Goal: Task Accomplishment & Management: Manage account settings

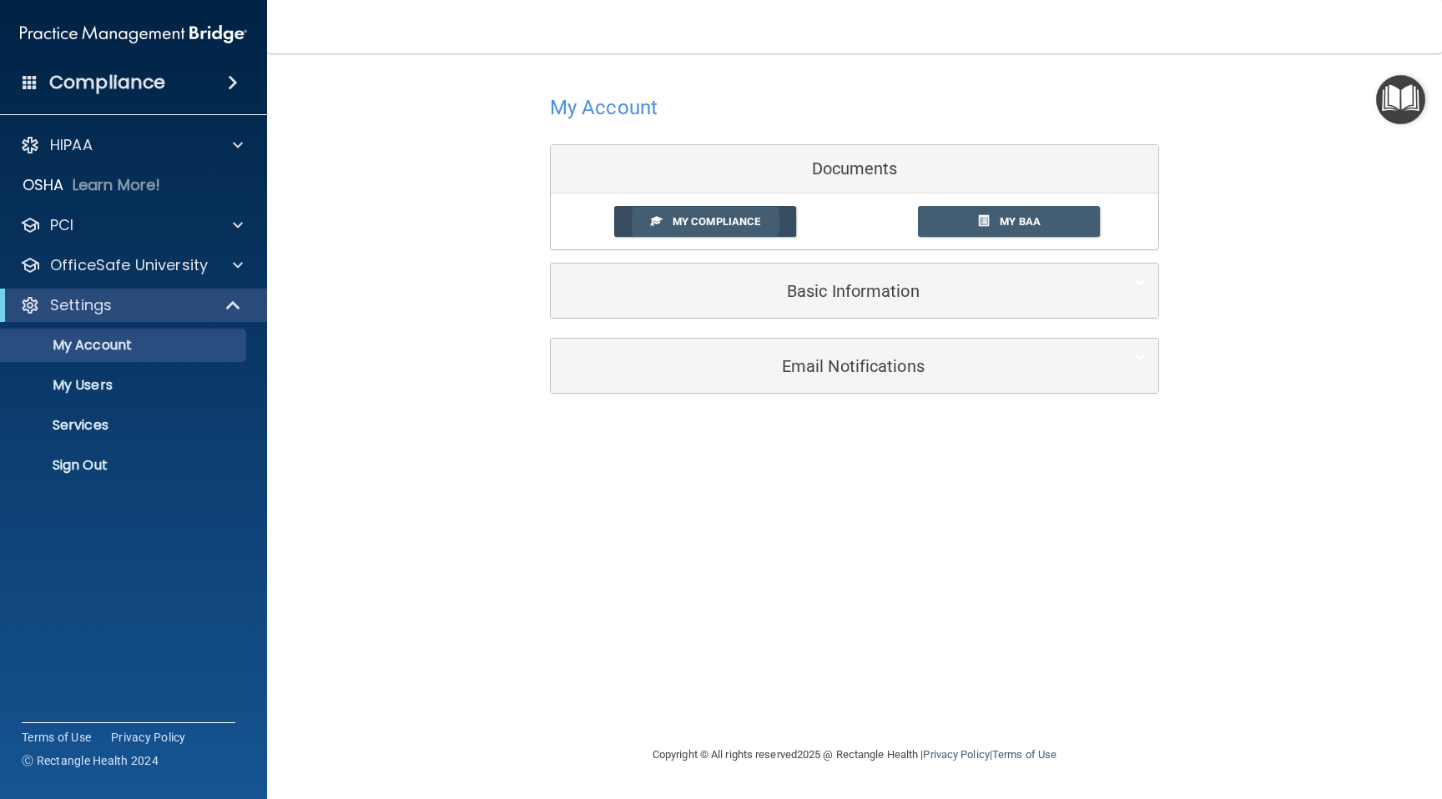
click at [709, 223] on span "My Compliance" at bounding box center [716, 221] width 88 height 13
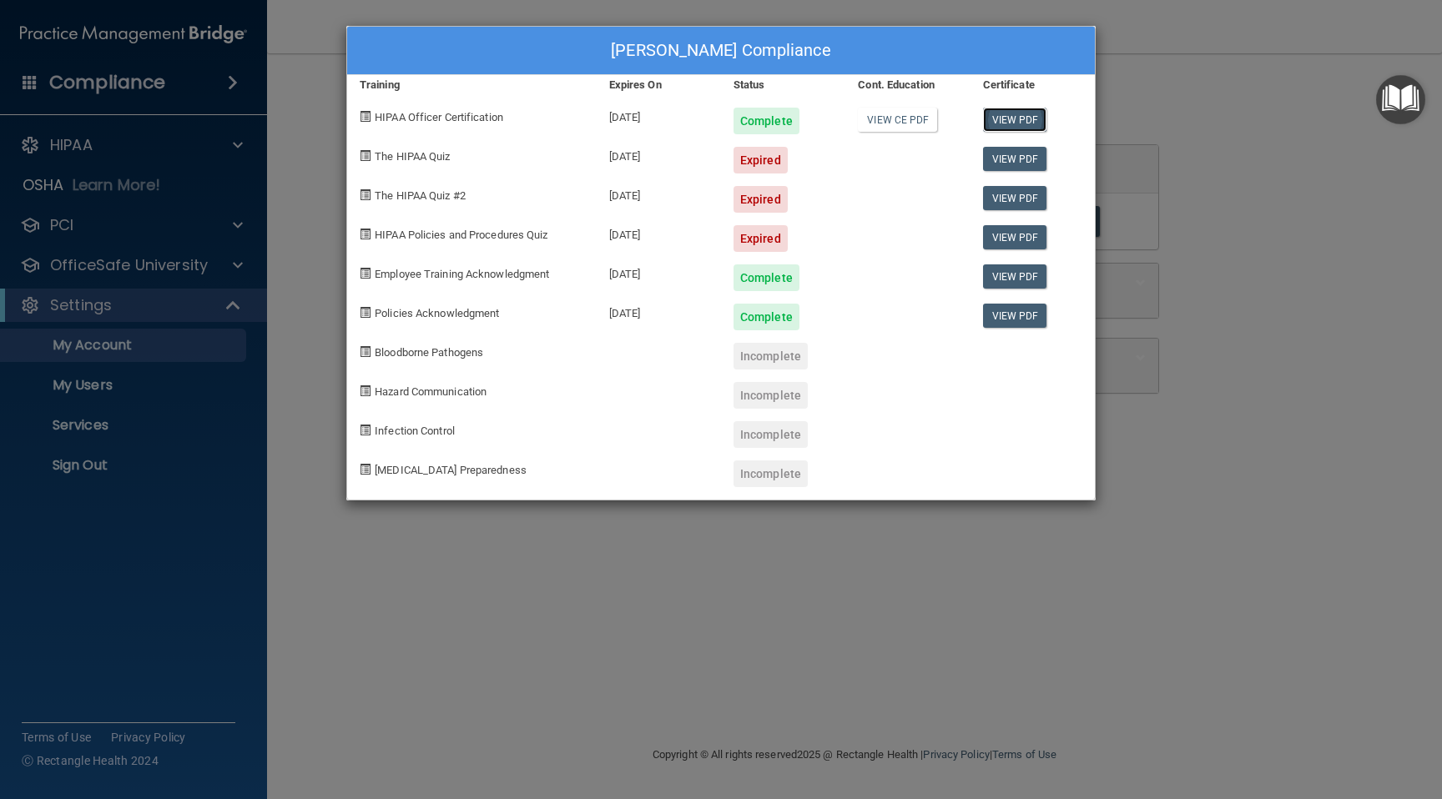
click at [1006, 113] on link "View PDF" at bounding box center [1015, 120] width 64 height 24
click at [364, 158] on span at bounding box center [365, 155] width 11 height 11
click at [240, 143] on div "Caren Lieberman's Compliance Training Expires On Status Cont. Education Certifi…" at bounding box center [721, 399] width 1442 height 799
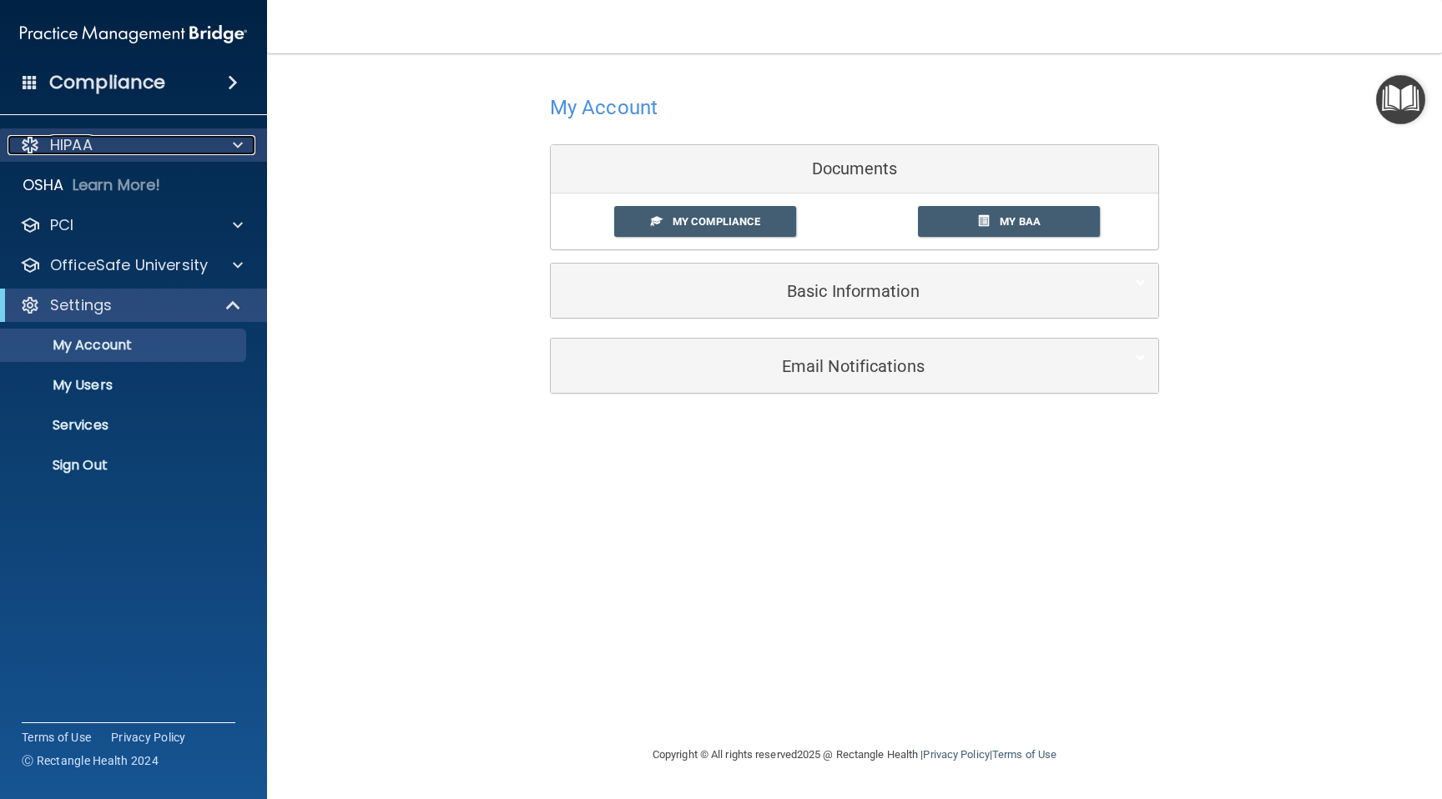
click at [241, 143] on span at bounding box center [238, 145] width 10 height 20
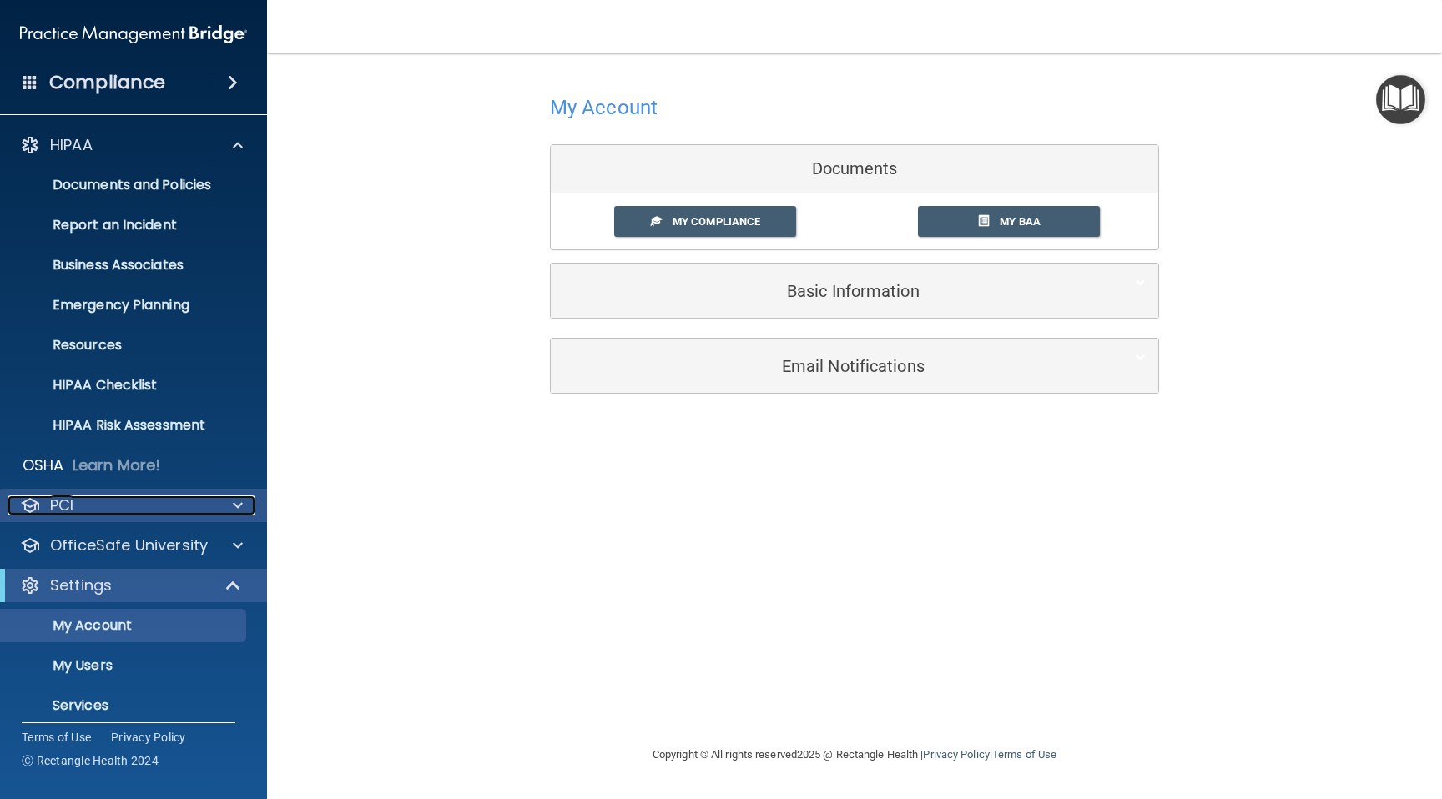
click at [234, 507] on span at bounding box center [238, 506] width 10 height 20
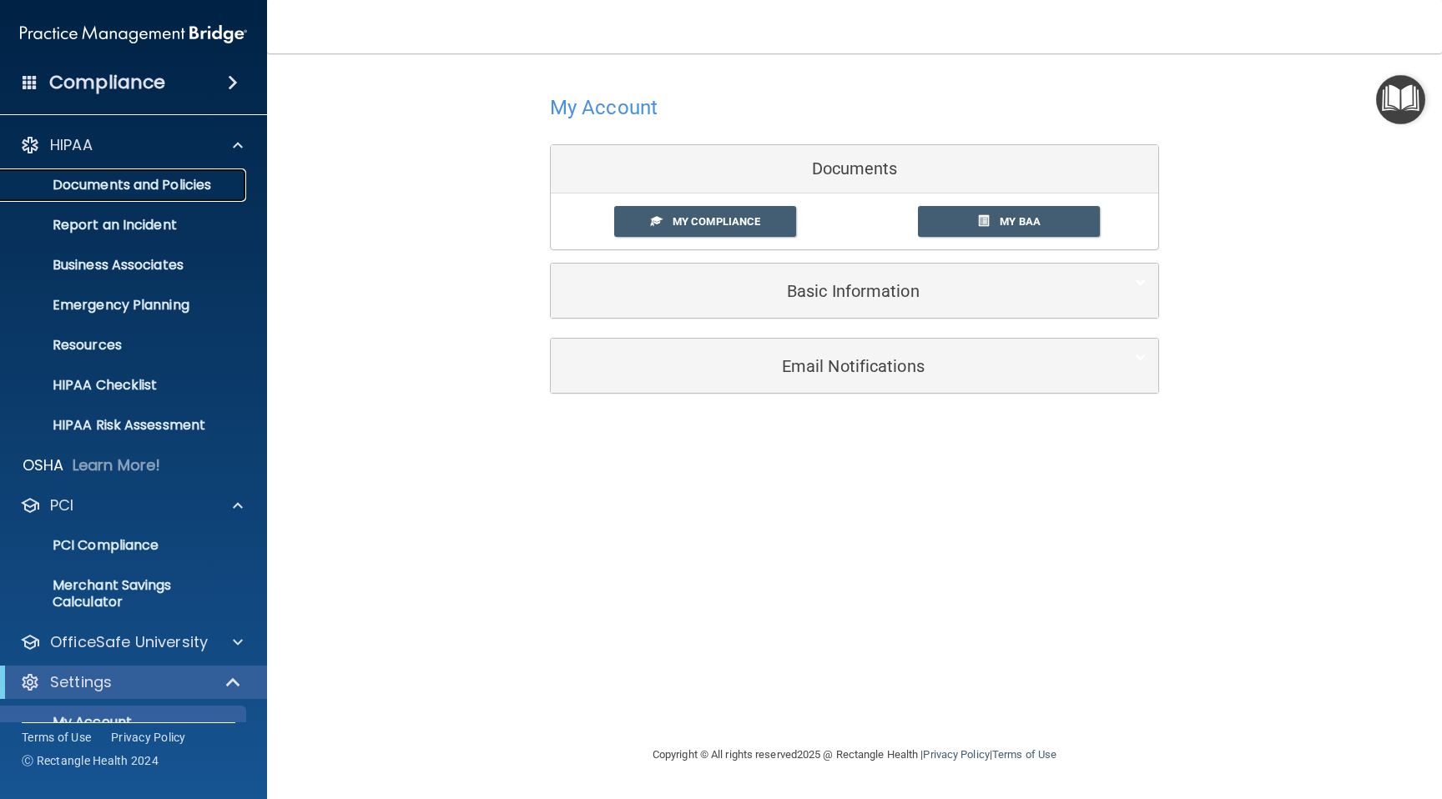
click at [168, 185] on p "Documents and Policies" at bounding box center [125, 185] width 228 height 17
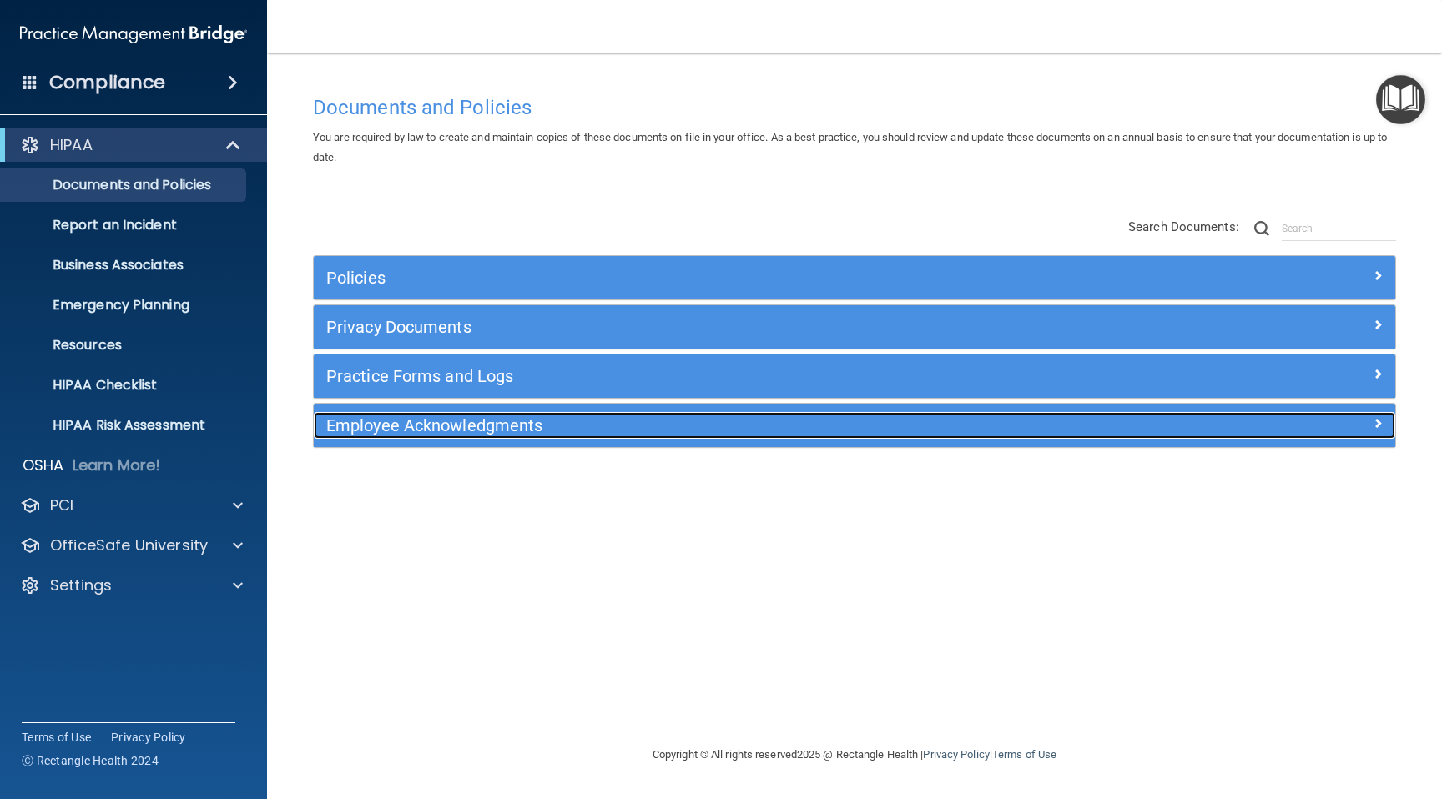
click at [530, 419] on h5 "Employee Acknowledgments" at bounding box center [719, 425] width 786 height 18
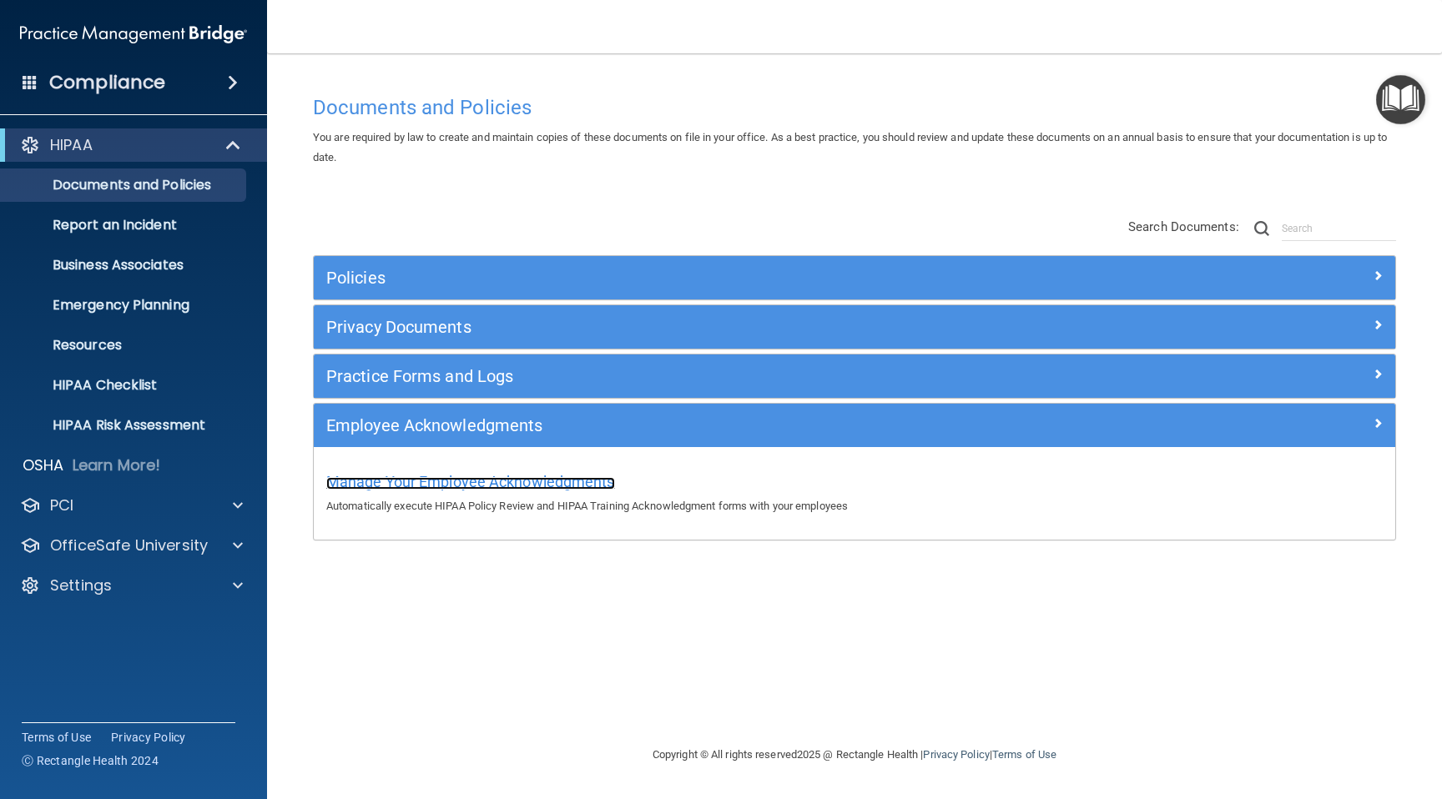
click at [494, 481] on span "Manage Your Employee Acknowledgments" at bounding box center [470, 482] width 289 height 18
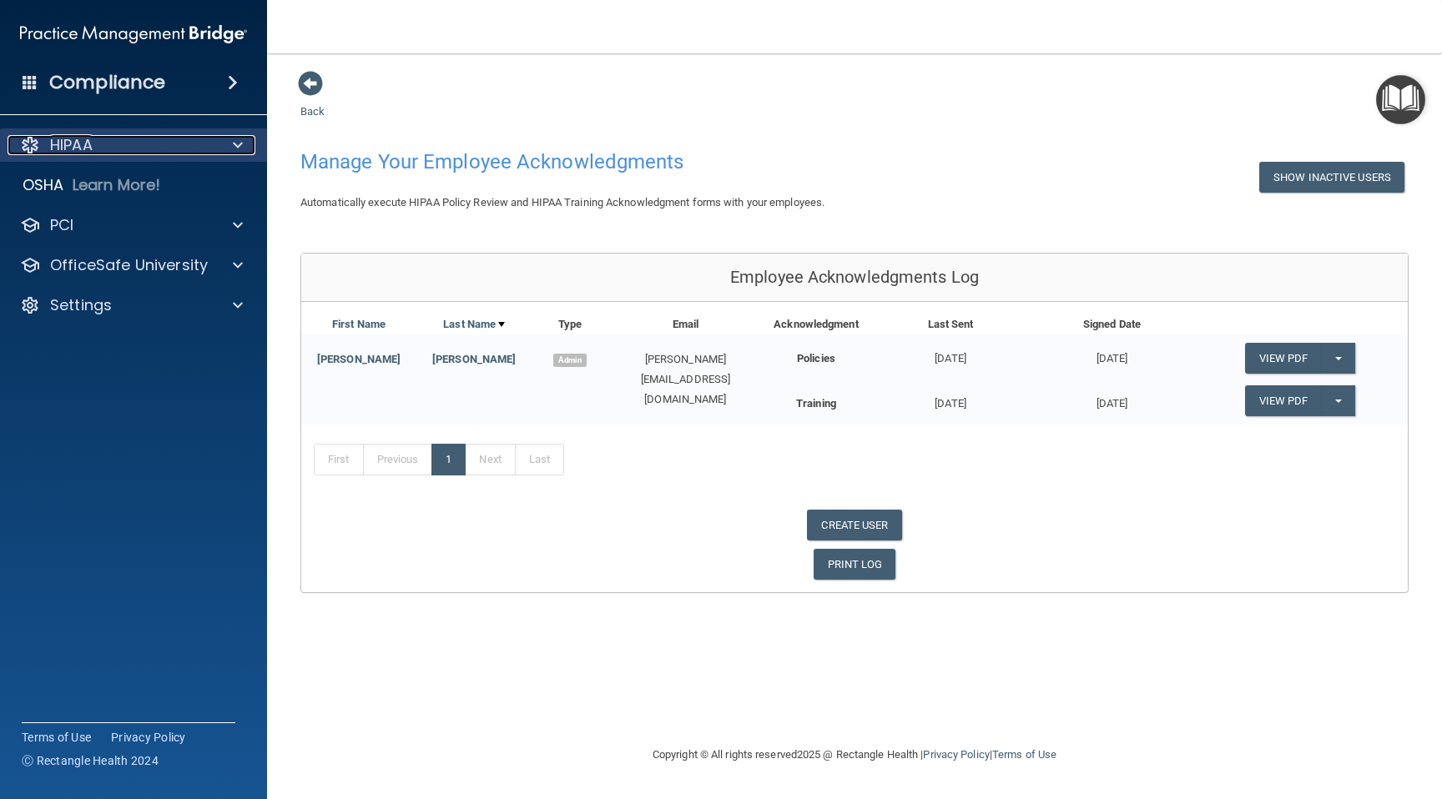
click at [213, 143] on div "HIPAA" at bounding box center [111, 145] width 207 height 20
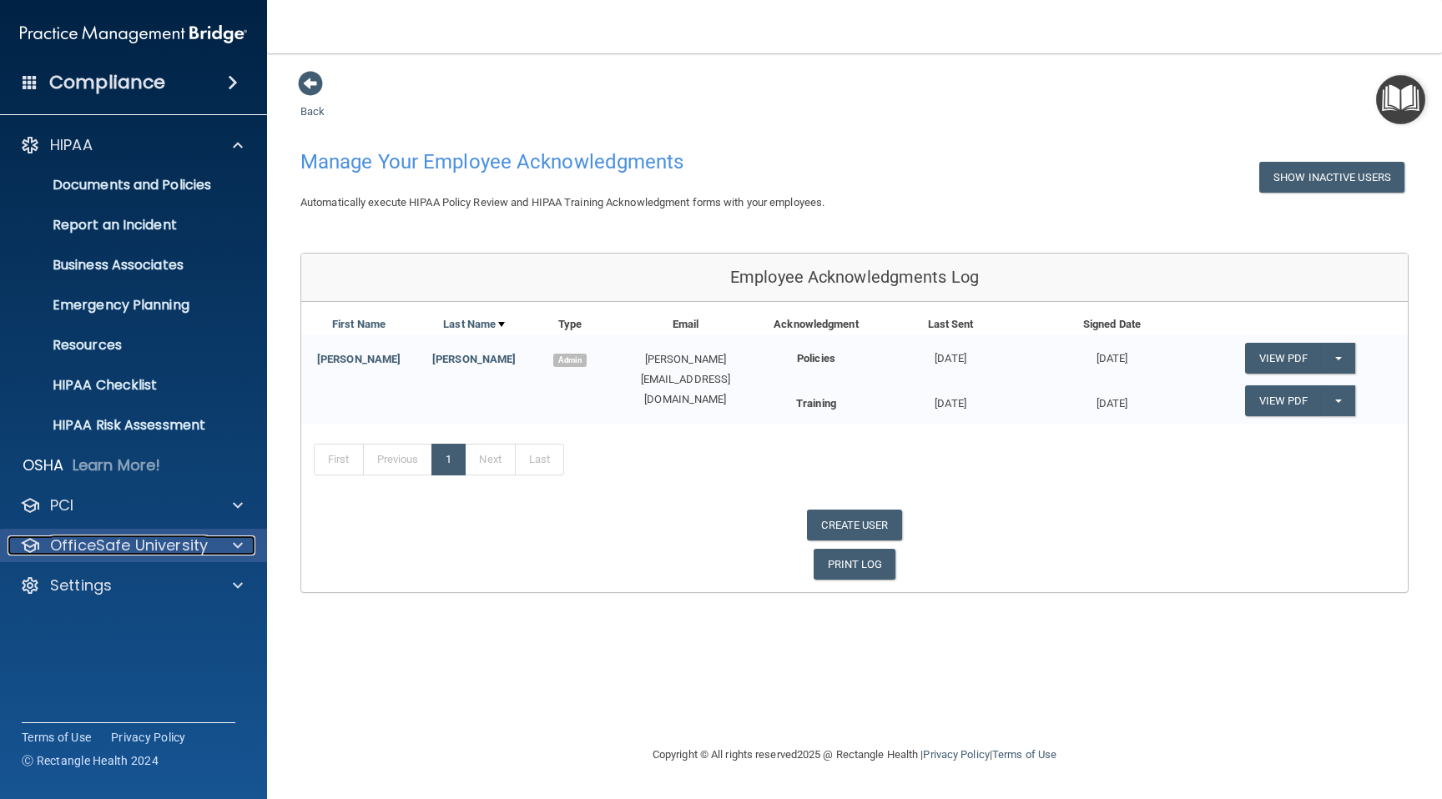
click at [226, 543] on div at bounding box center [235, 546] width 42 height 20
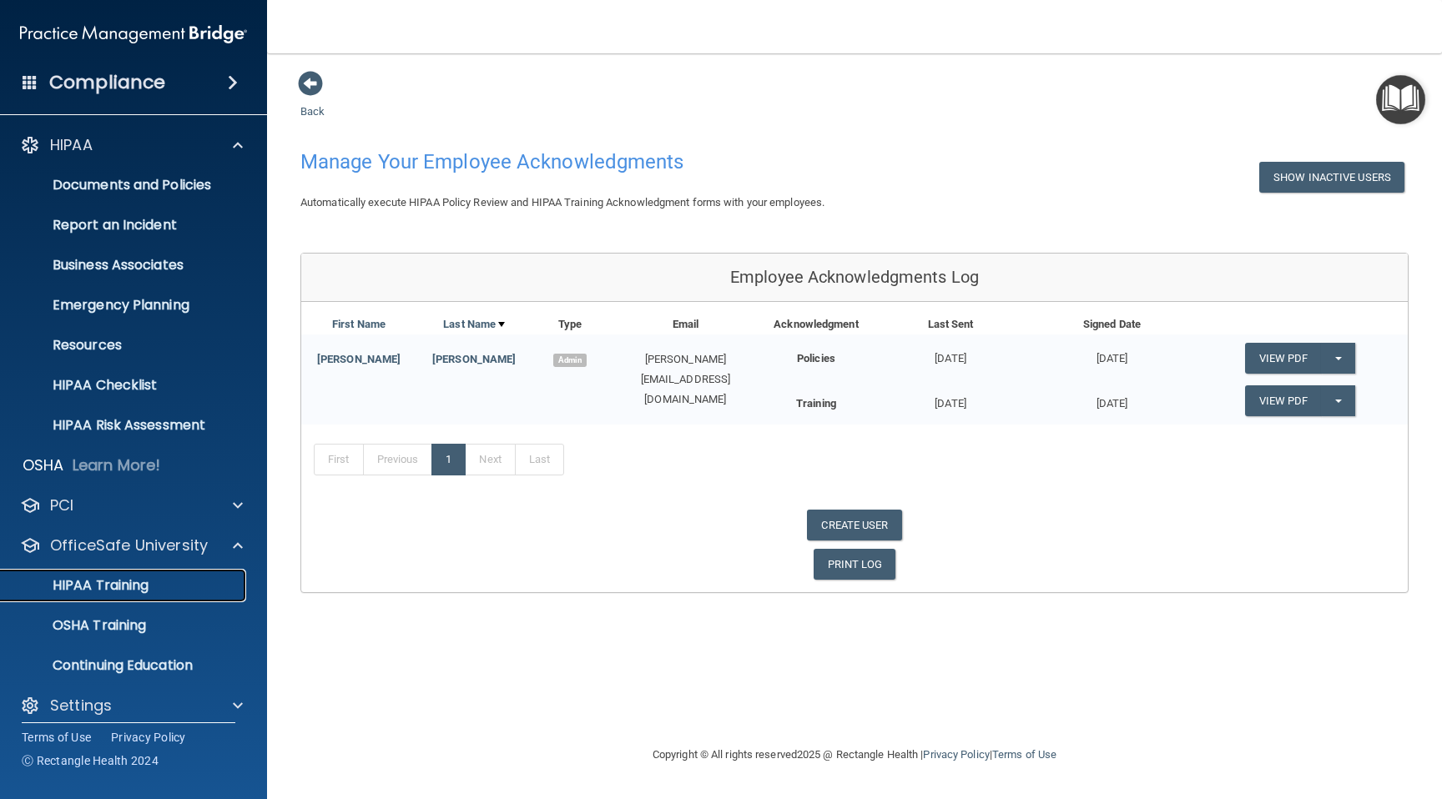
click at [138, 590] on p "HIPAA Training" at bounding box center [80, 585] width 138 height 17
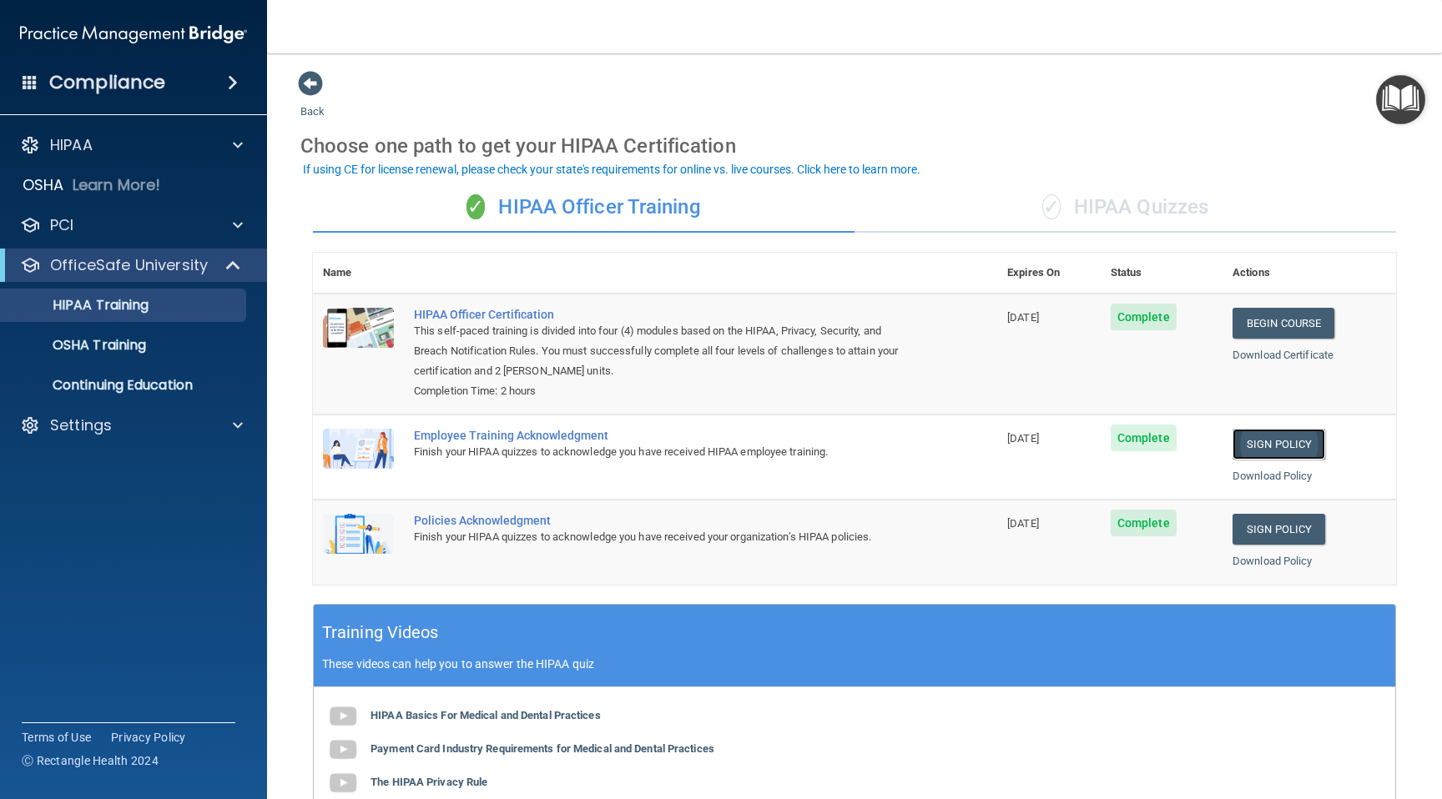
click at [1272, 442] on link "Sign Policy" at bounding box center [1278, 444] width 93 height 31
click at [1272, 435] on link "Sign Policy" at bounding box center [1278, 444] width 93 height 31
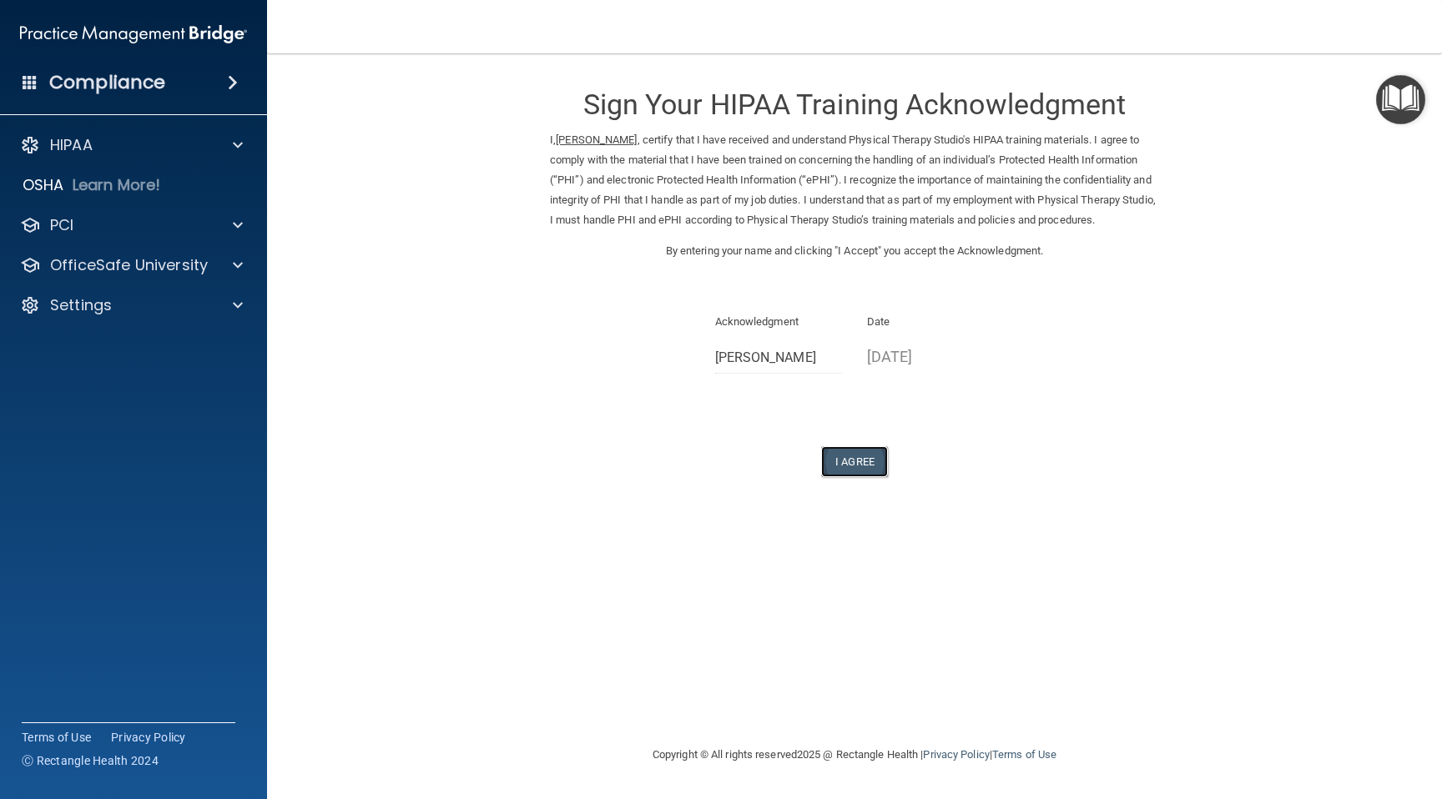
click at [848, 464] on button "I Agree" at bounding box center [854, 461] width 67 height 31
click at [846, 456] on button "I Agree" at bounding box center [854, 461] width 67 height 31
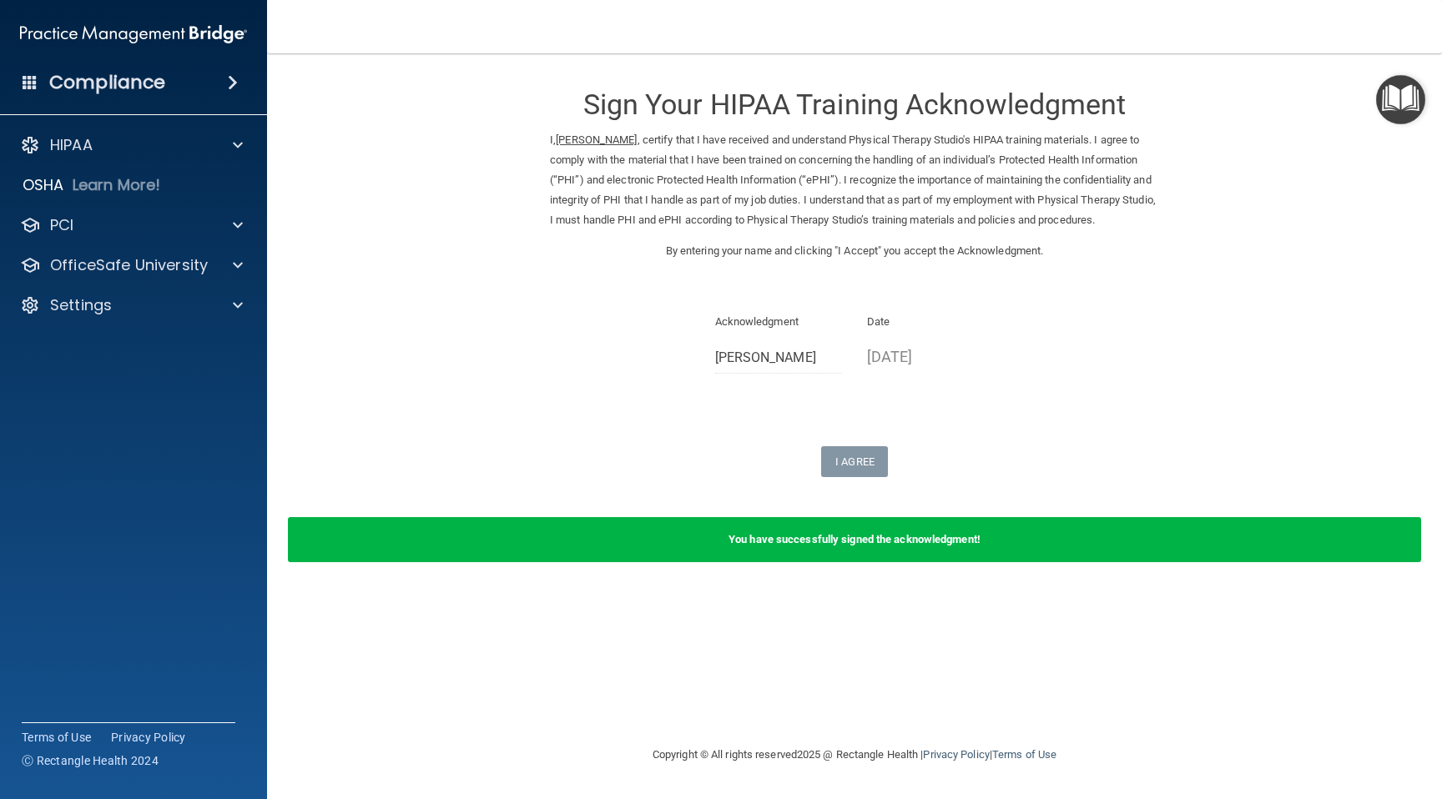
click at [866, 546] on div "You have successfully signed the acknowledgment!" at bounding box center [854, 539] width 1133 height 45
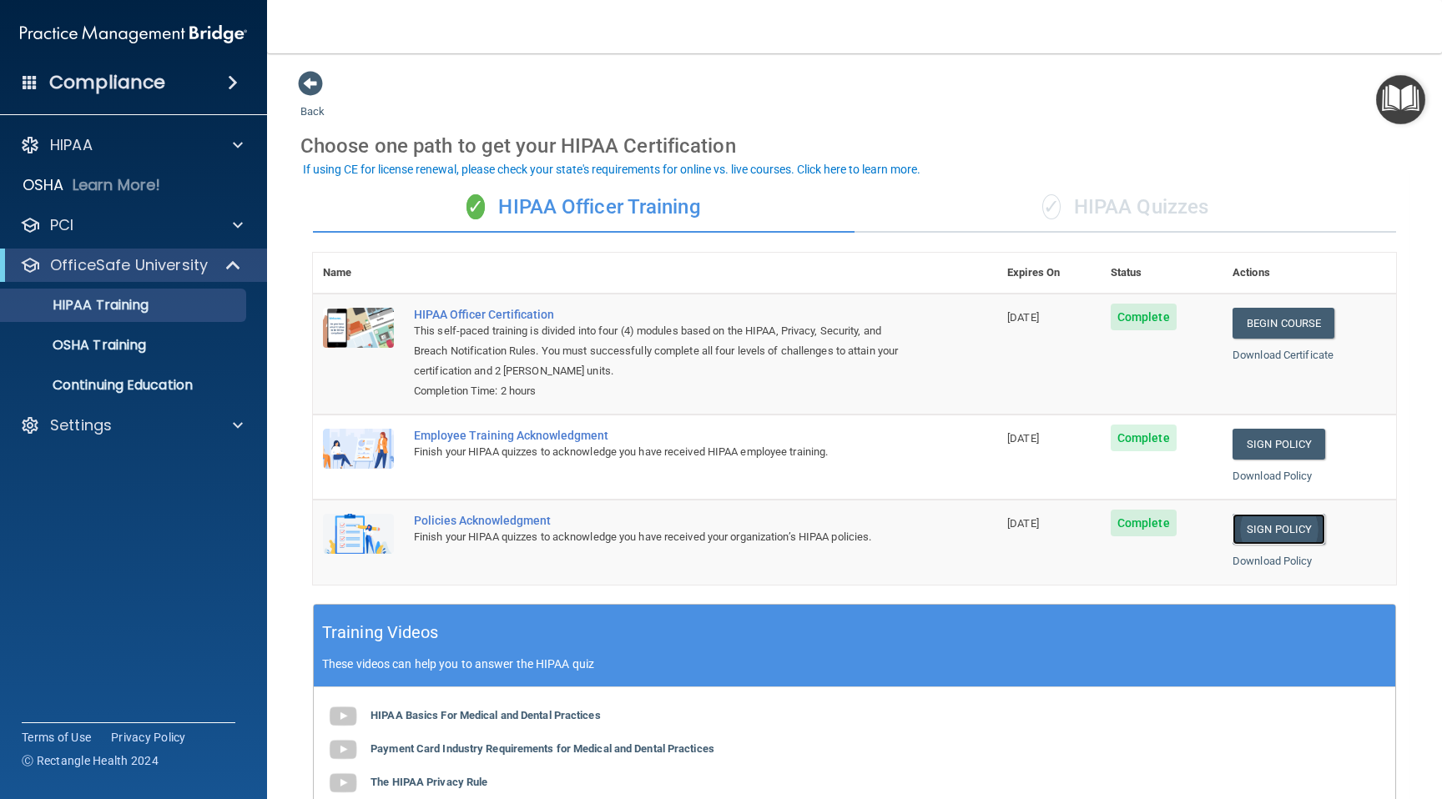
click at [1278, 522] on link "Sign Policy" at bounding box center [1278, 529] width 93 height 31
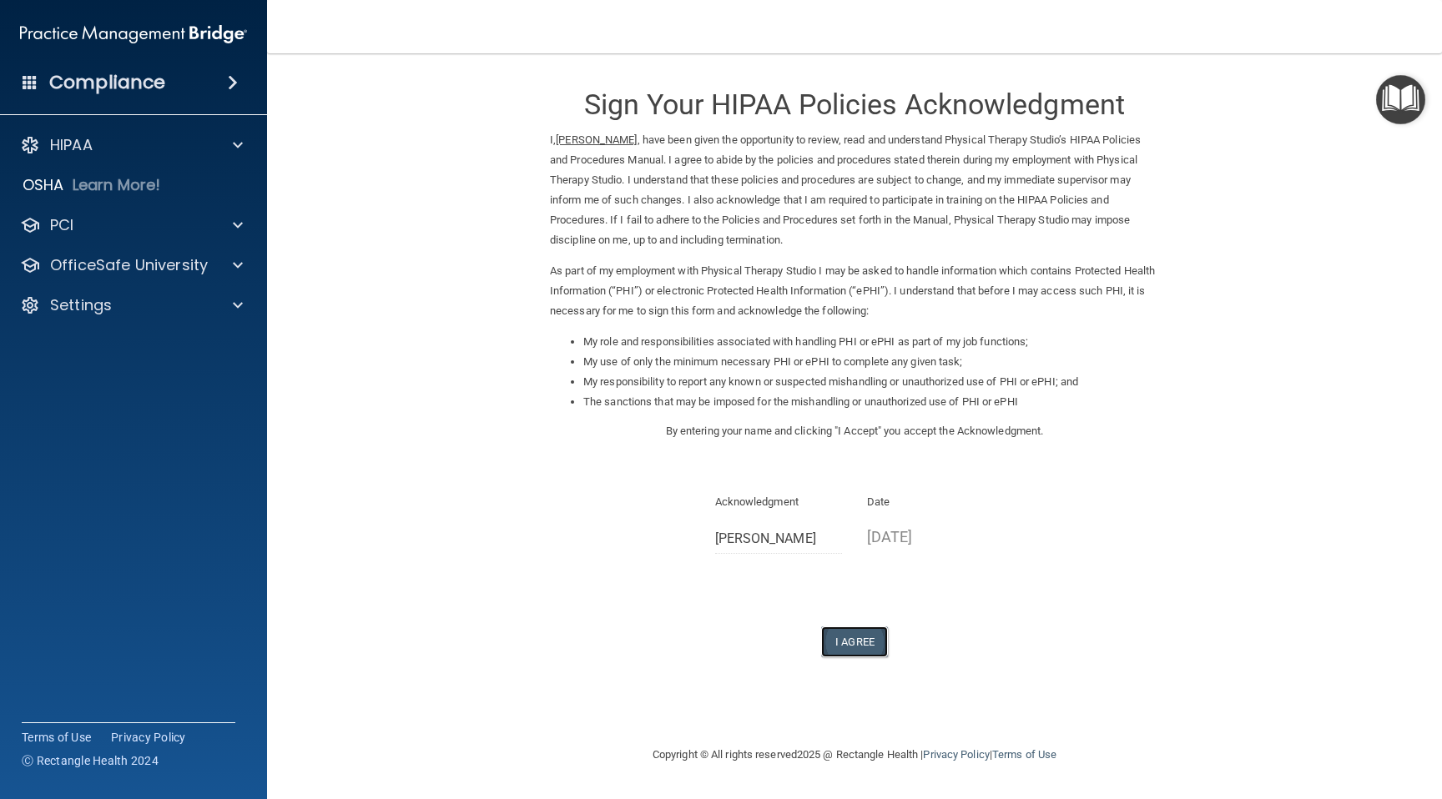
click at [859, 641] on button "I Agree" at bounding box center [854, 641] width 67 height 31
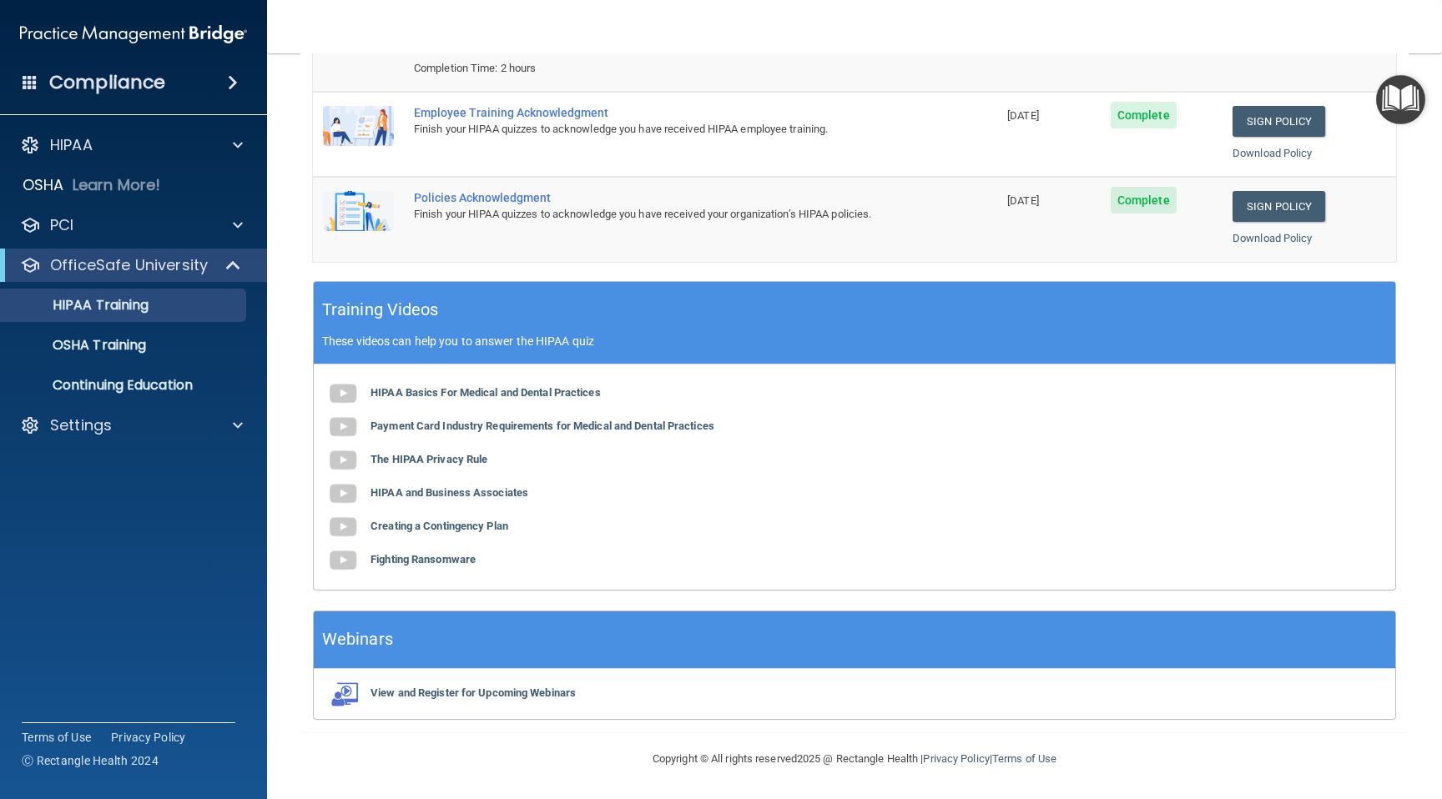
scroll to position [318, 0]
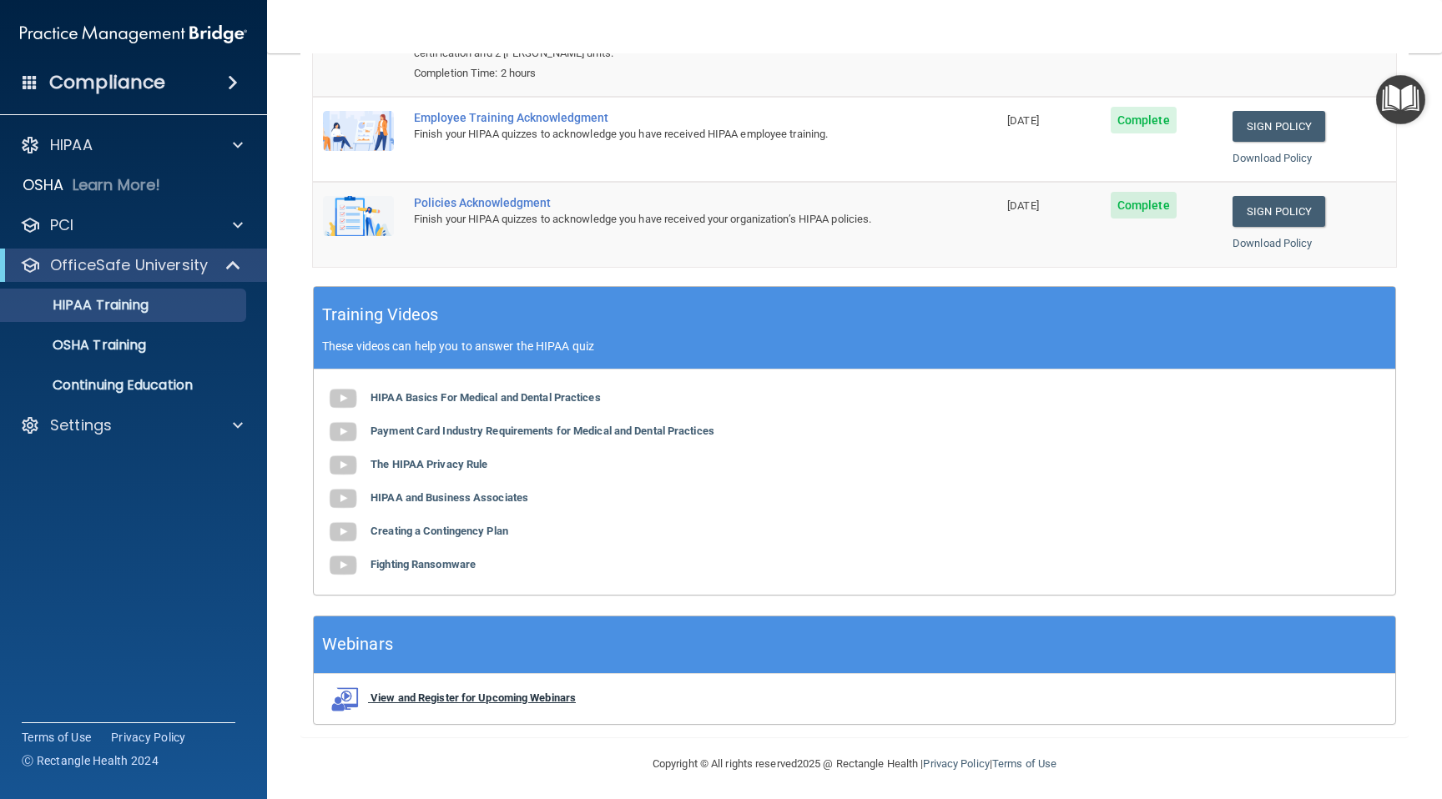
click at [395, 693] on b "View and Register for Upcoming Webinars" at bounding box center [472, 698] width 205 height 13
click at [484, 396] on b "HIPAA Basics For Medical and Dental Practices" at bounding box center [485, 397] width 230 height 13
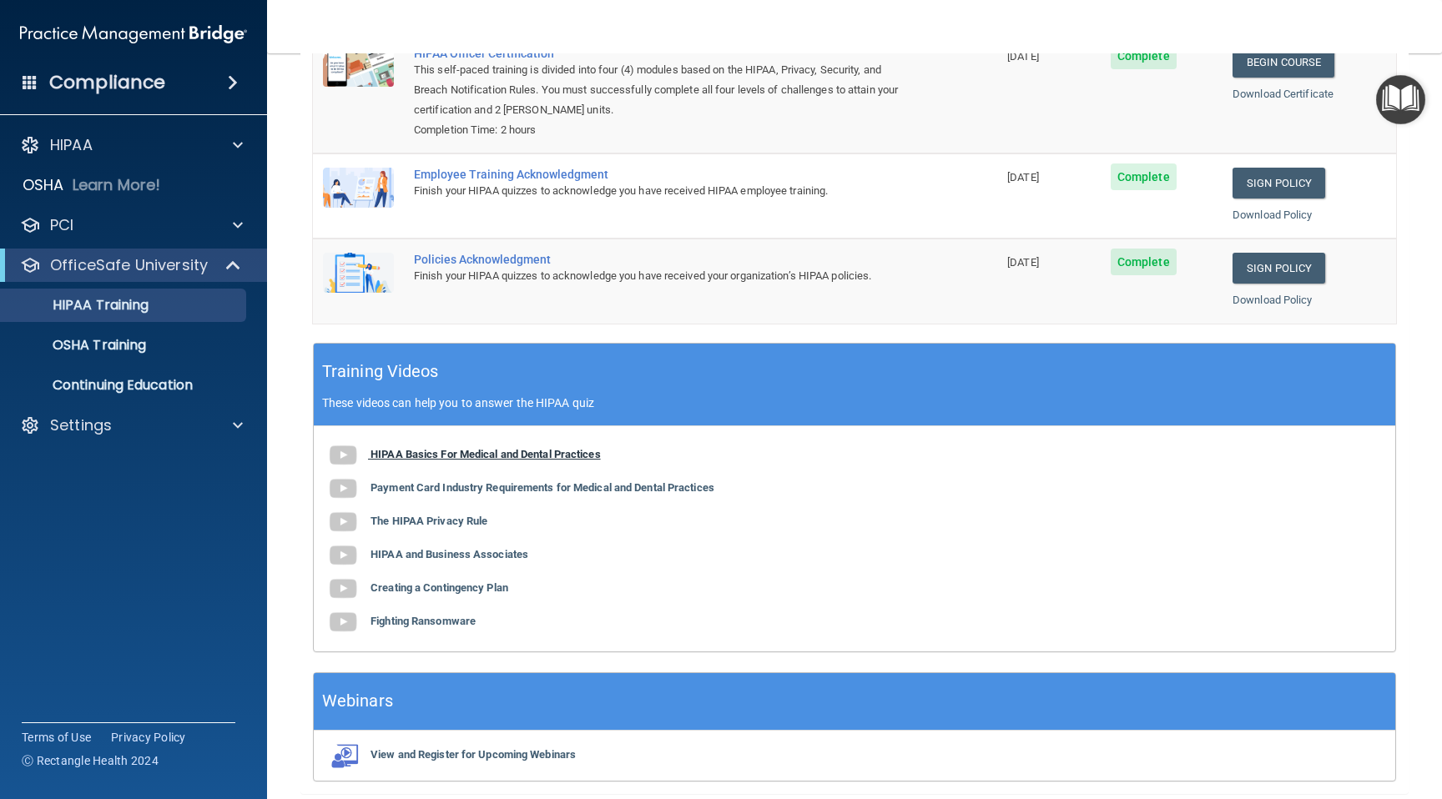
scroll to position [274, 0]
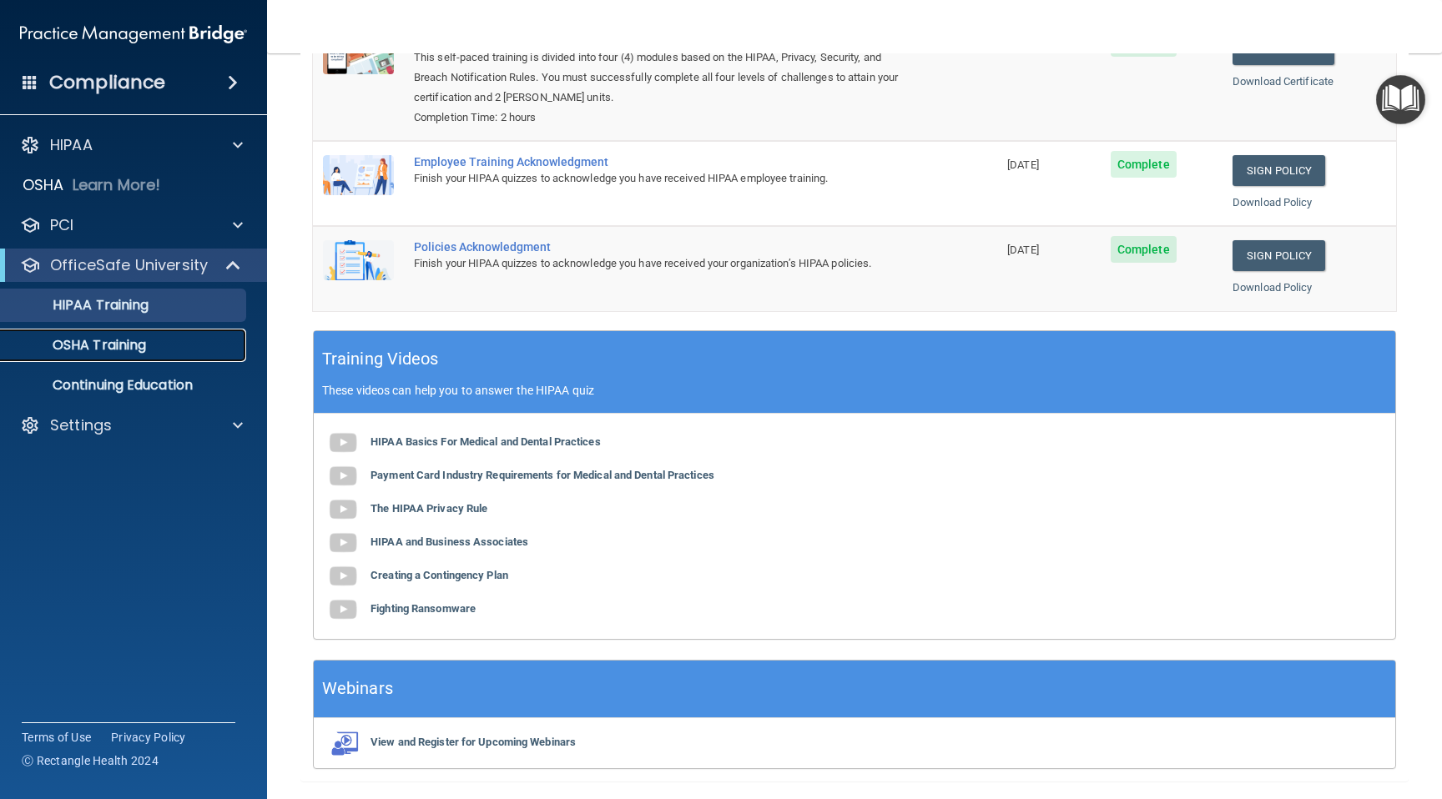
click at [159, 351] on div "OSHA Training" at bounding box center [125, 345] width 228 height 17
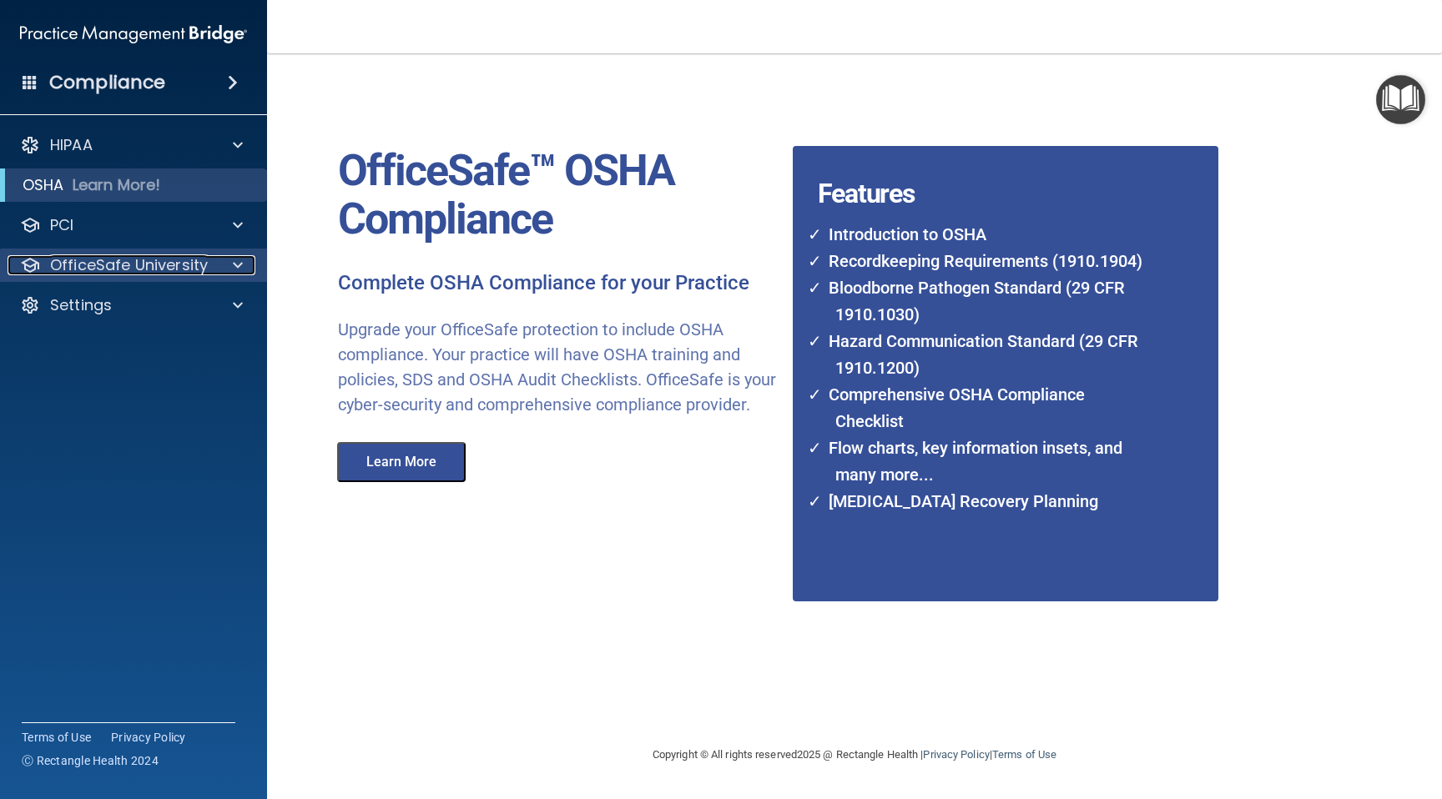
click at [202, 264] on p "OfficeSafe University" at bounding box center [129, 265] width 158 height 20
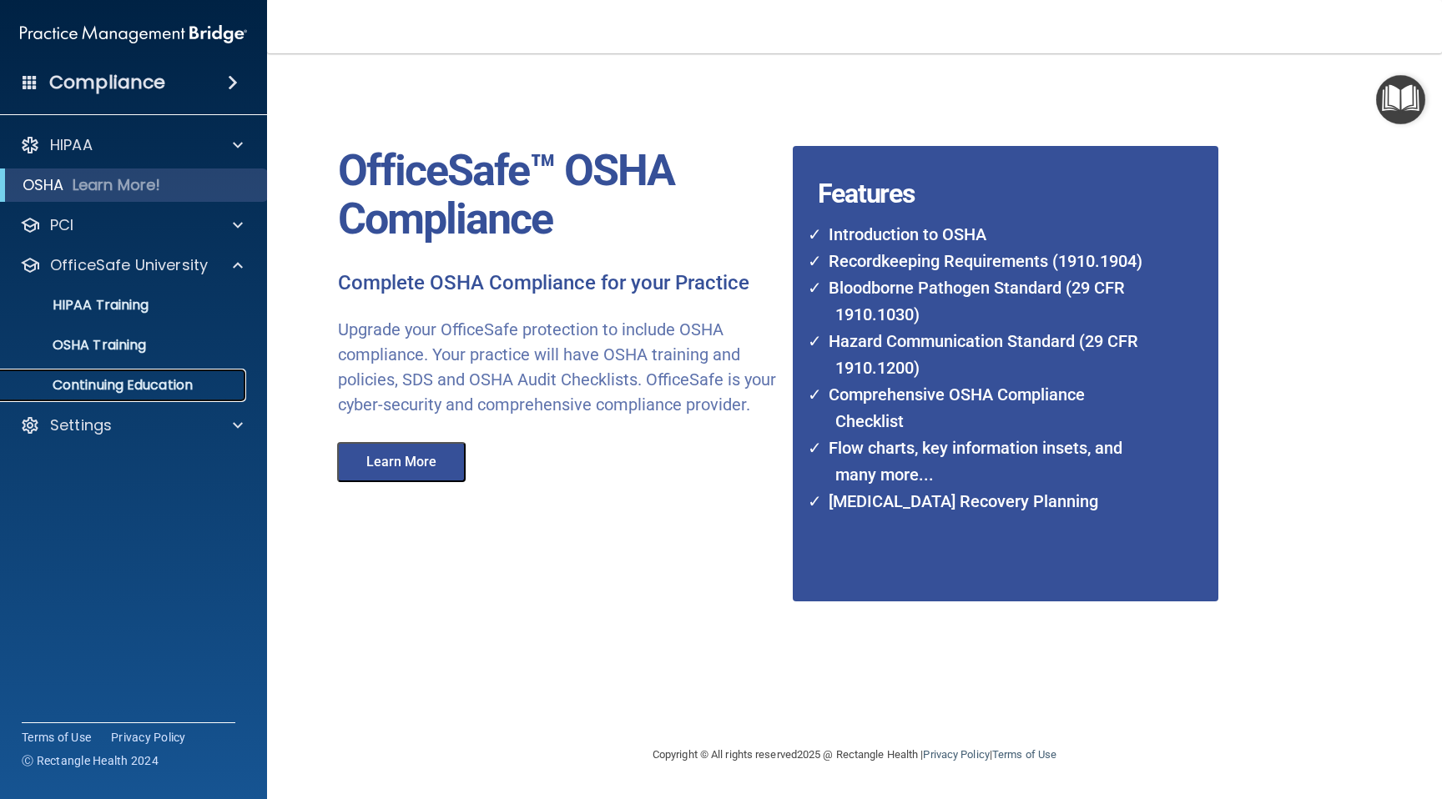
click at [183, 384] on p "Continuing Education" at bounding box center [125, 385] width 228 height 17
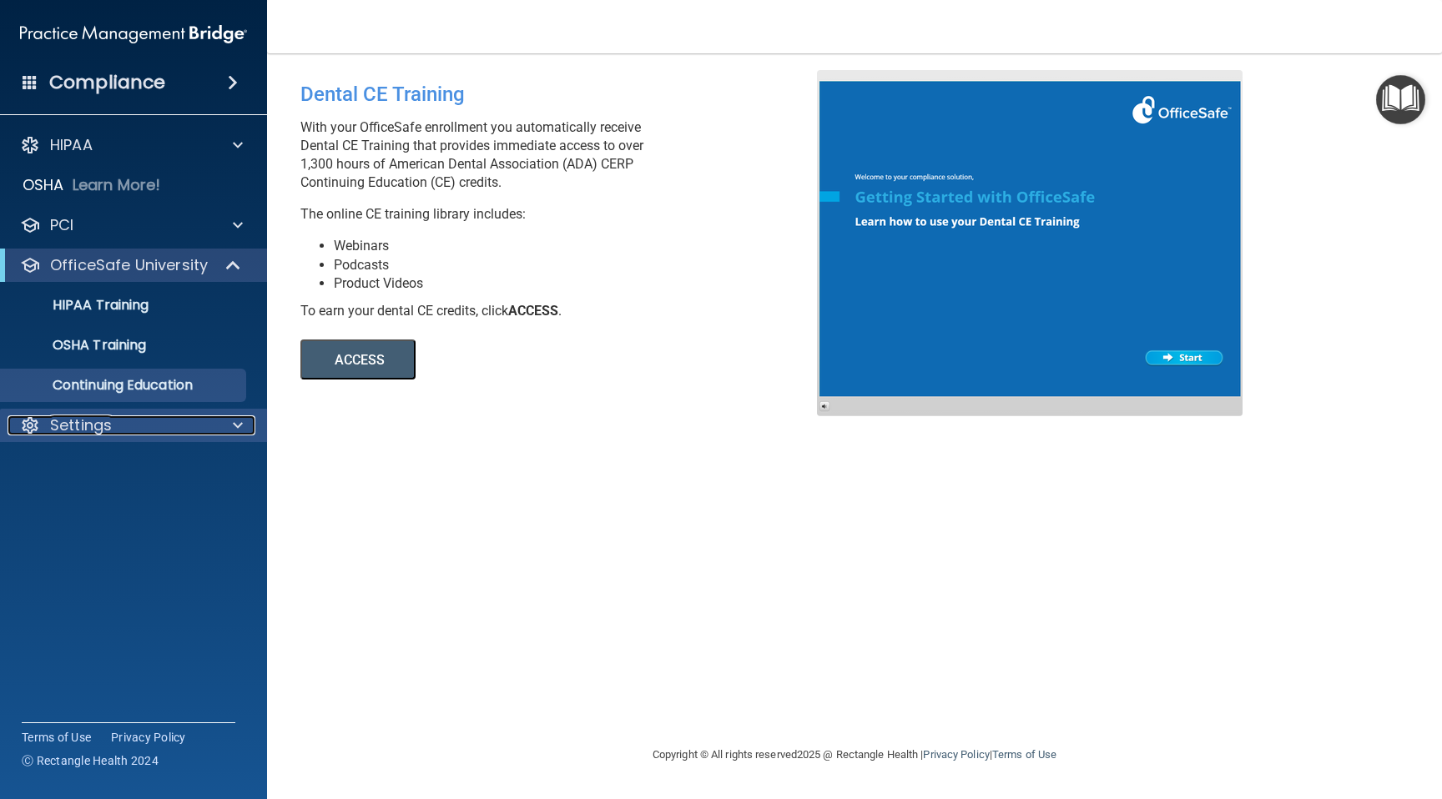
click at [123, 420] on div "Settings" at bounding box center [111, 425] width 207 height 20
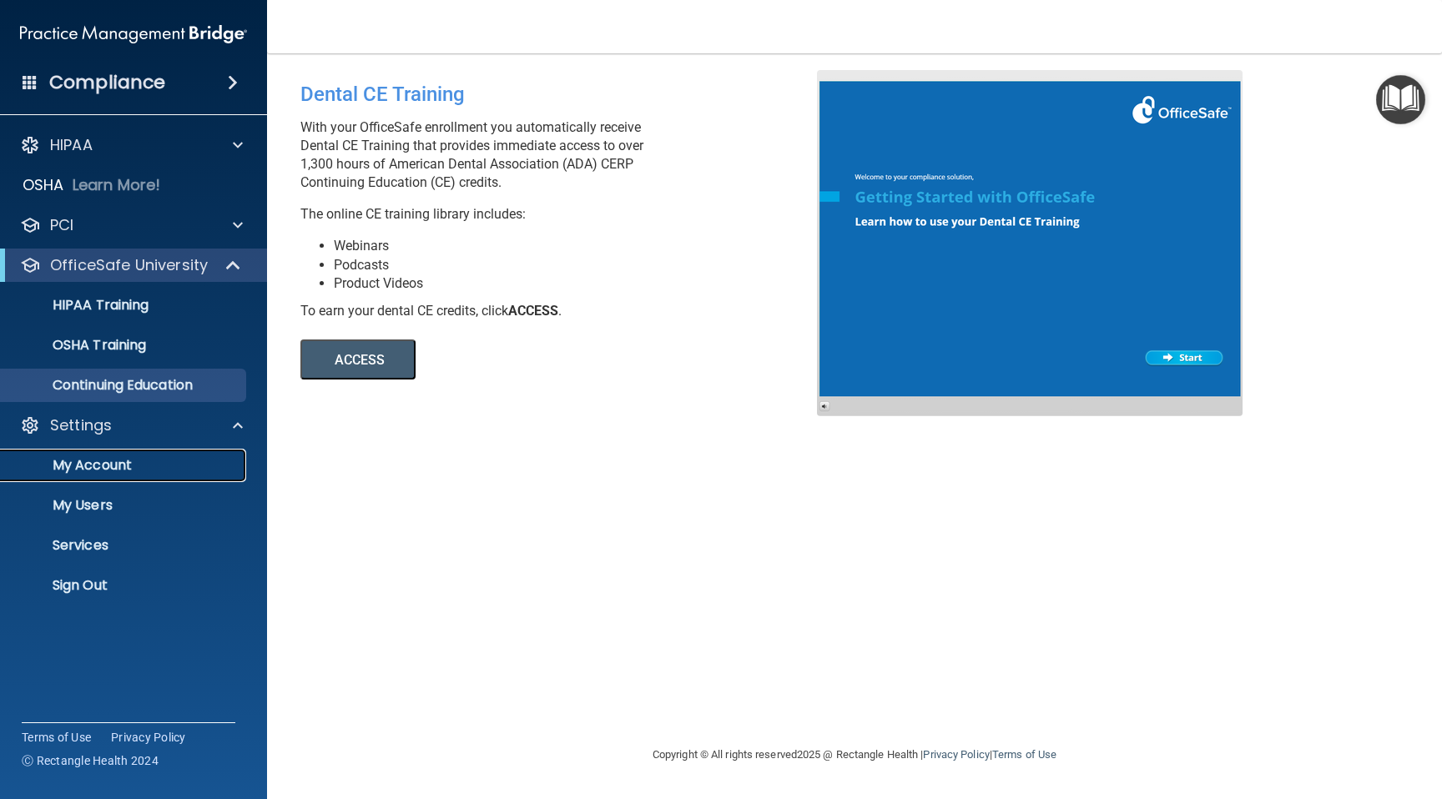
click at [93, 471] on p "My Account" at bounding box center [125, 465] width 228 height 17
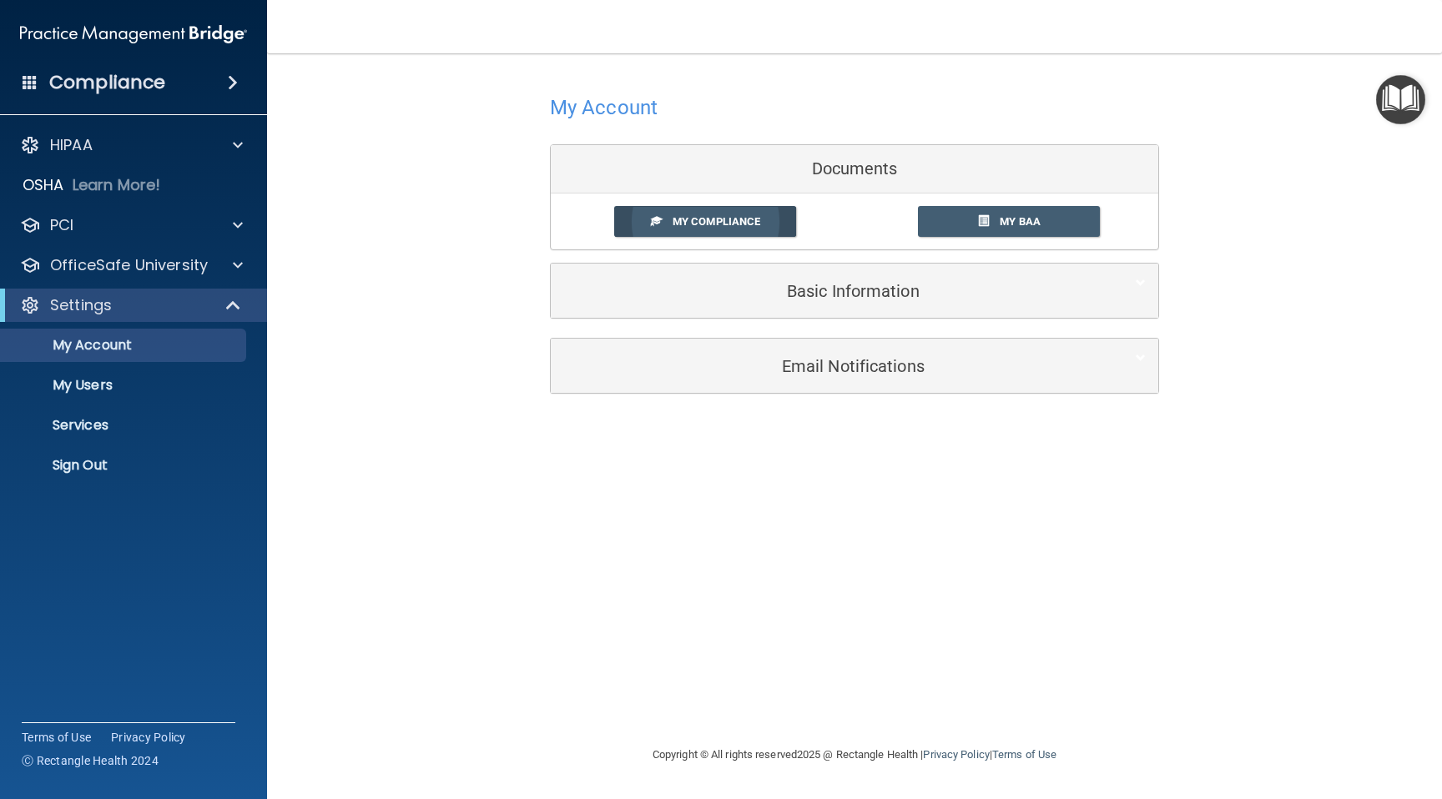
click at [703, 212] on link "My Compliance" at bounding box center [705, 221] width 183 height 31
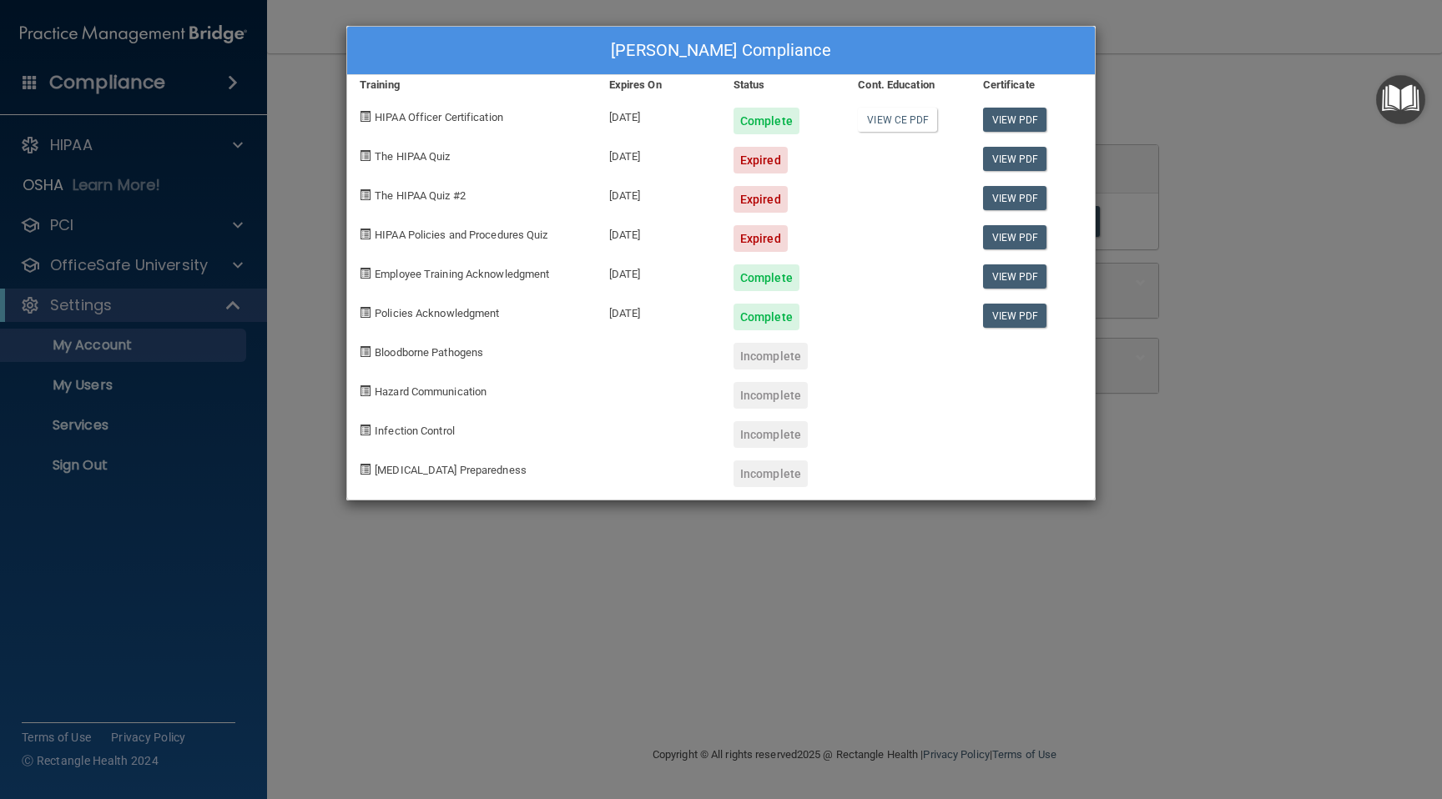
click at [365, 232] on span at bounding box center [365, 234] width 11 height 11
click at [1019, 236] on link "View PDF" at bounding box center [1015, 237] width 64 height 24
click at [360, 154] on span at bounding box center [365, 155] width 11 height 11
click at [398, 156] on span "The HIPAA Quiz" at bounding box center [412, 156] width 75 height 13
click at [362, 157] on span at bounding box center [365, 155] width 11 height 11
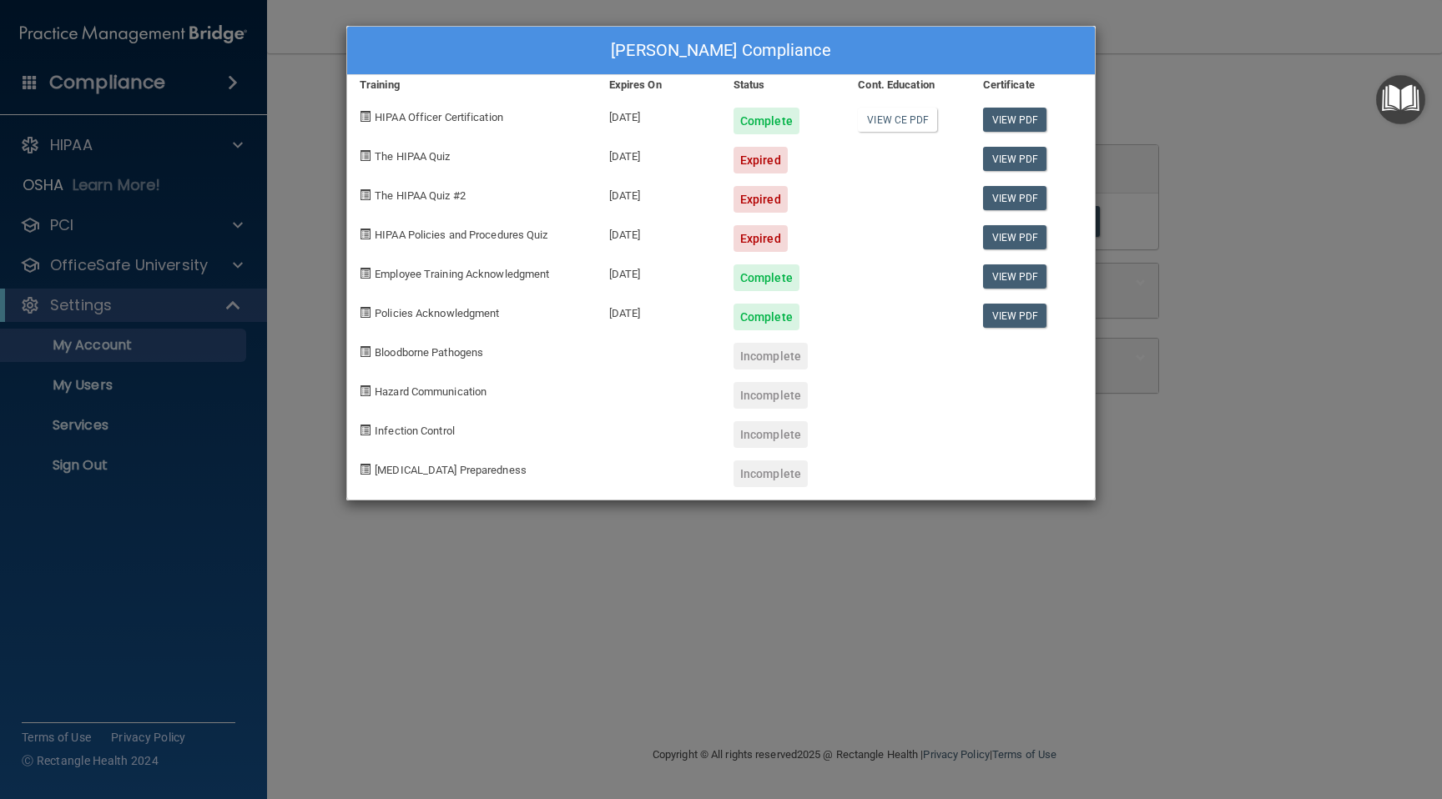
click at [372, 192] on div "The HIPAA Quiz #2" at bounding box center [471, 193] width 249 height 39
click at [362, 234] on span at bounding box center [365, 234] width 11 height 11
click at [126, 388] on div "[PERSON_NAME] Compliance Training Expires On Status Cont. Education Certificate…" at bounding box center [721, 399] width 1442 height 799
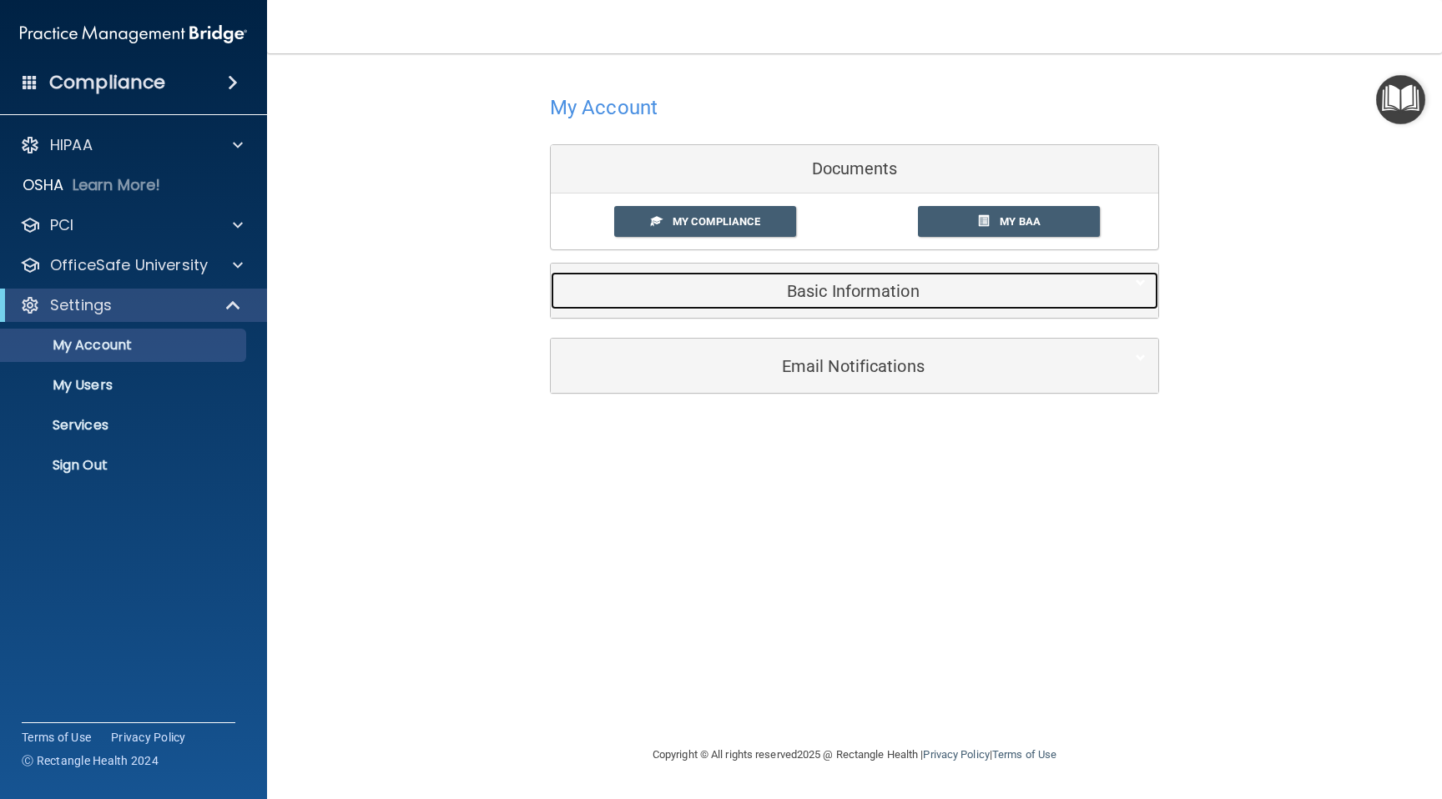
click at [848, 292] on h5 "Basic Information" at bounding box center [828, 291] width 531 height 18
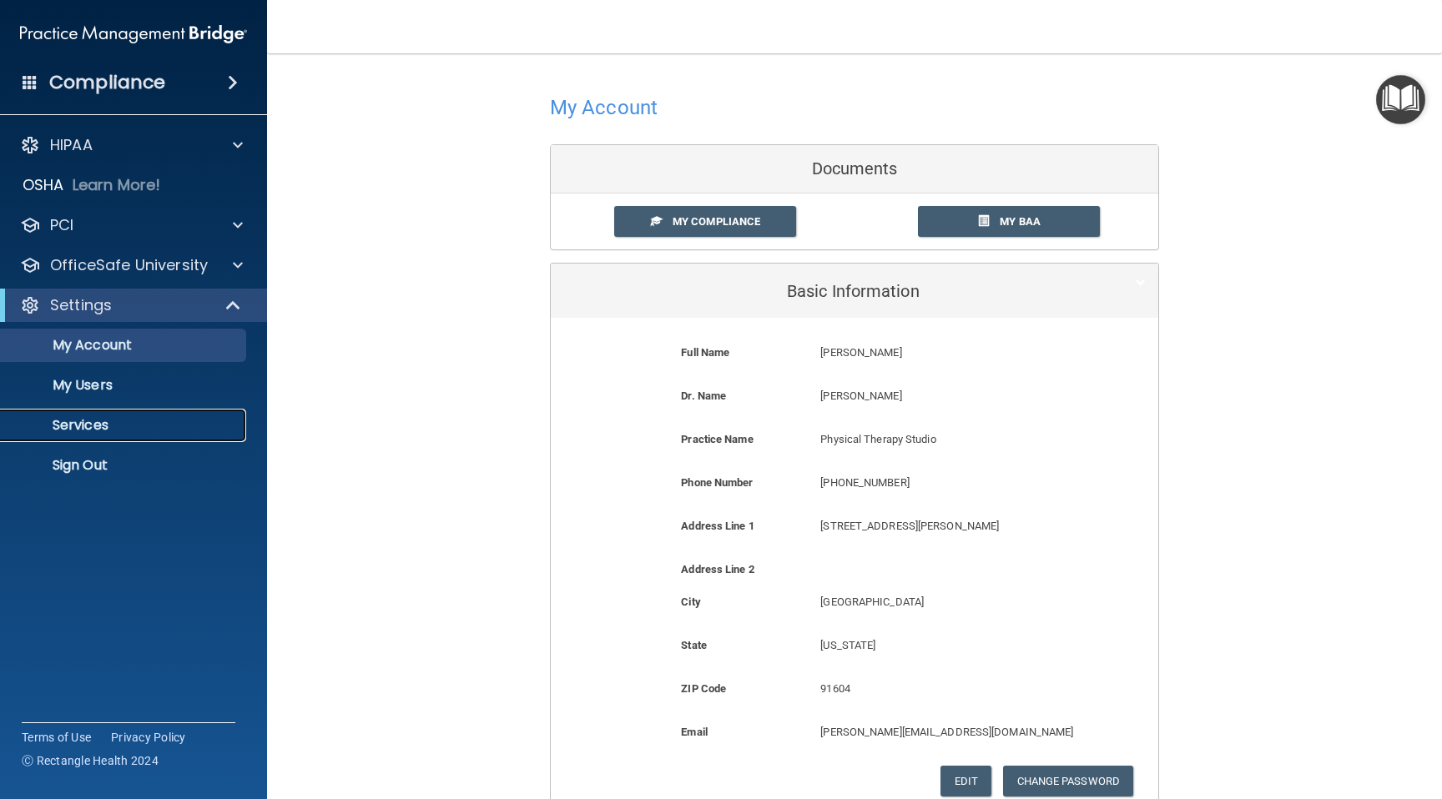
click at [103, 424] on p "Services" at bounding box center [125, 425] width 228 height 17
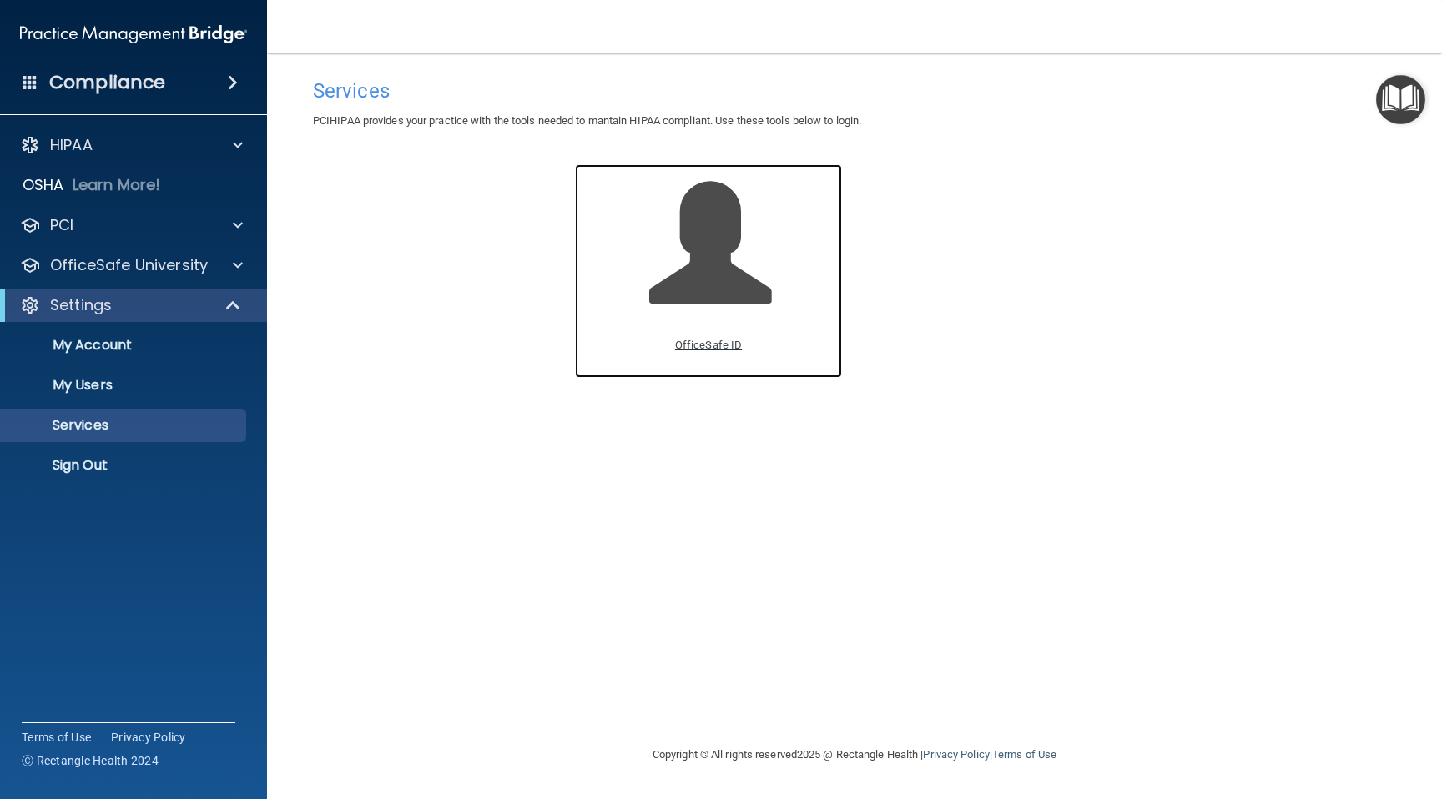
click at [699, 342] on p "OfficeSafe ID" at bounding box center [708, 345] width 67 height 20
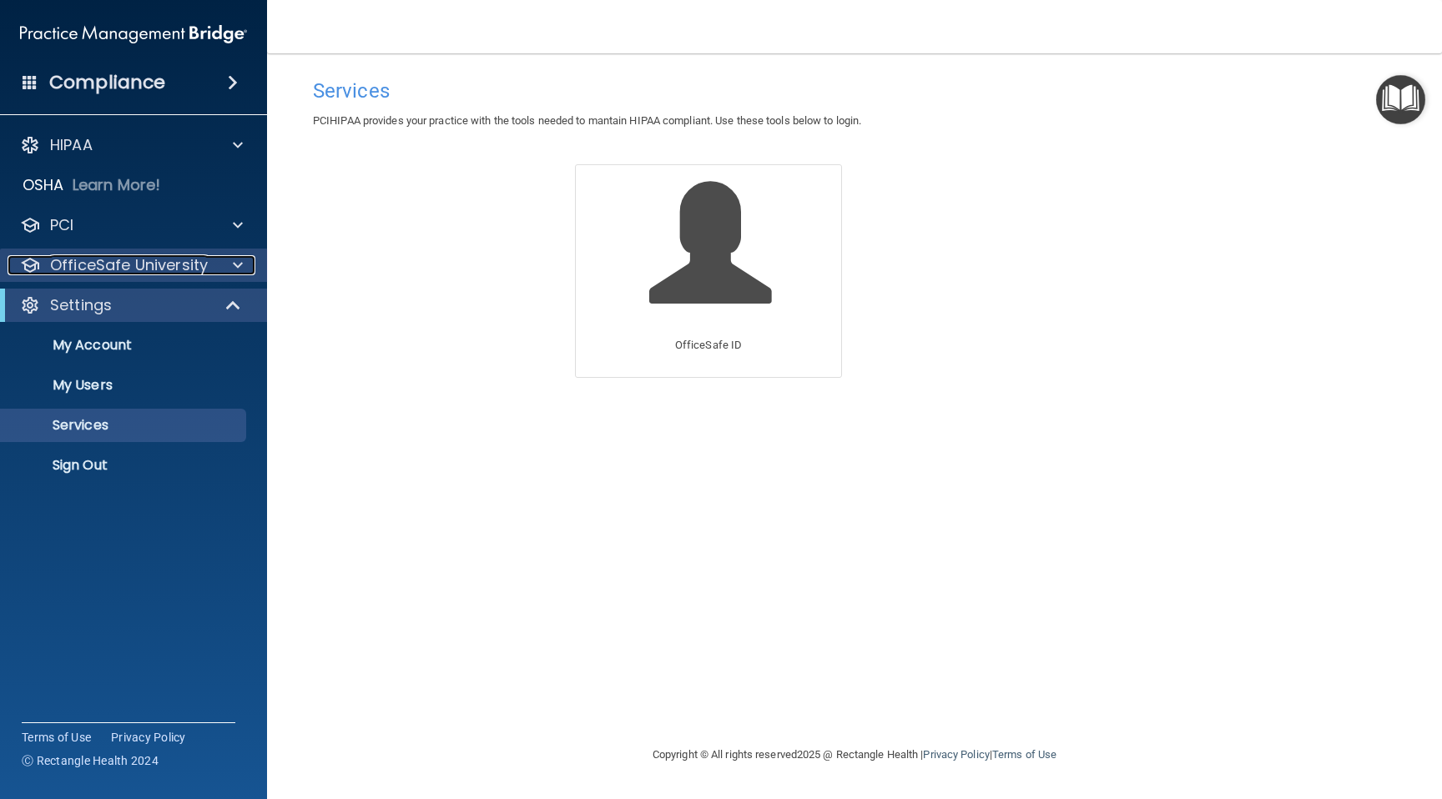
click at [215, 268] on div at bounding box center [235, 265] width 42 height 20
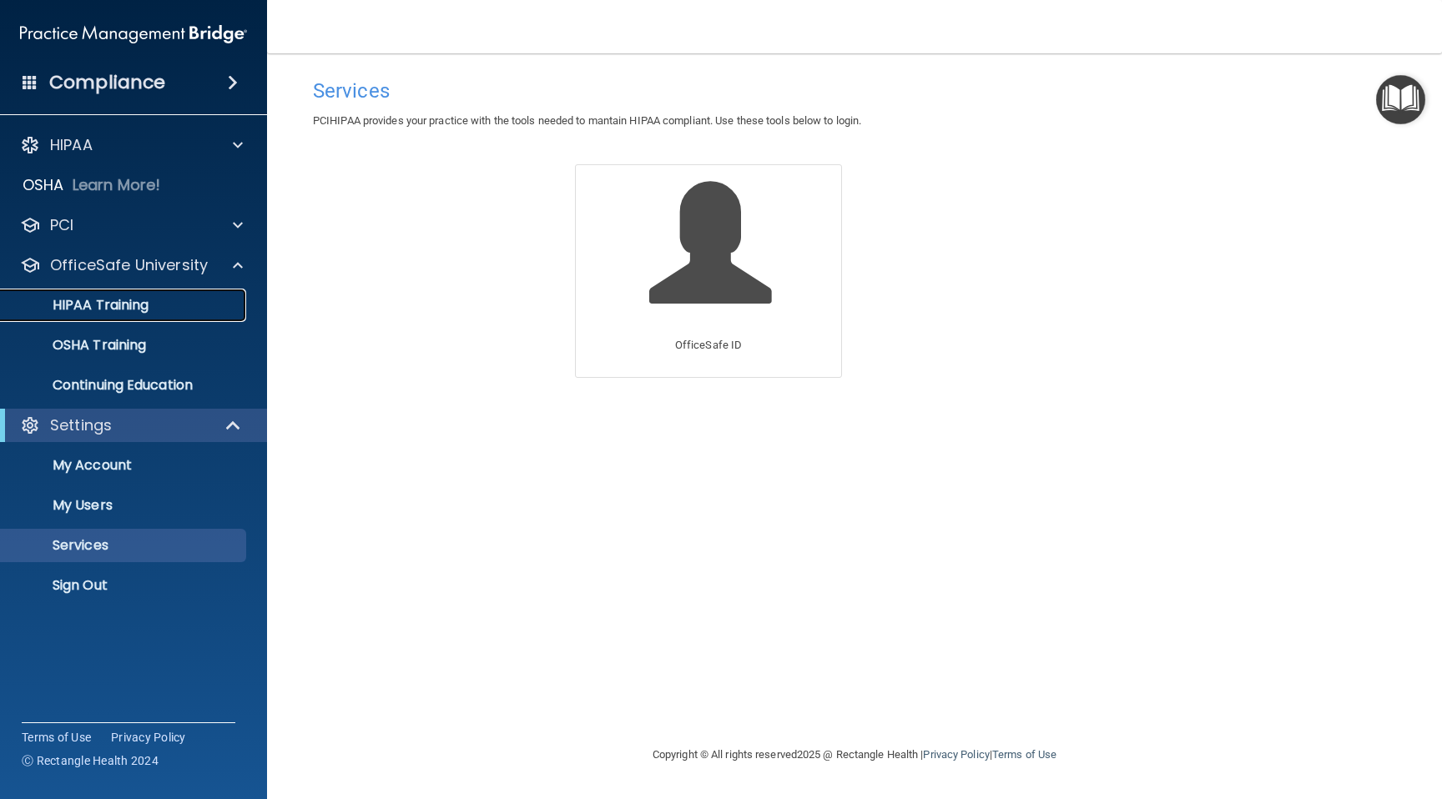
click at [125, 297] on p "HIPAA Training" at bounding box center [80, 305] width 138 height 17
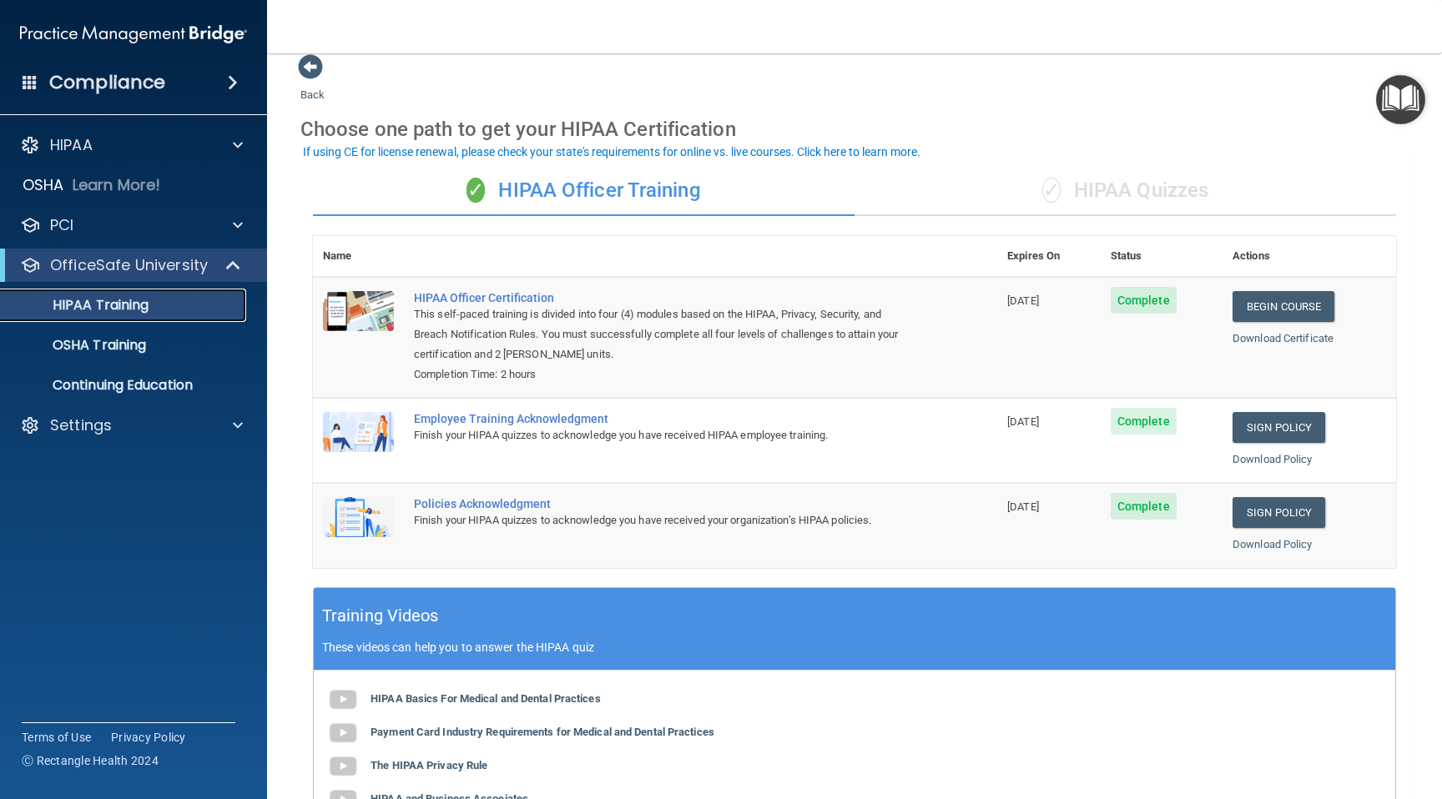
scroll to position [18, 0]
click at [860, 150] on div "If using CE for license renewal, please check your state's requirements for onl…" at bounding box center [611, 152] width 617 height 12
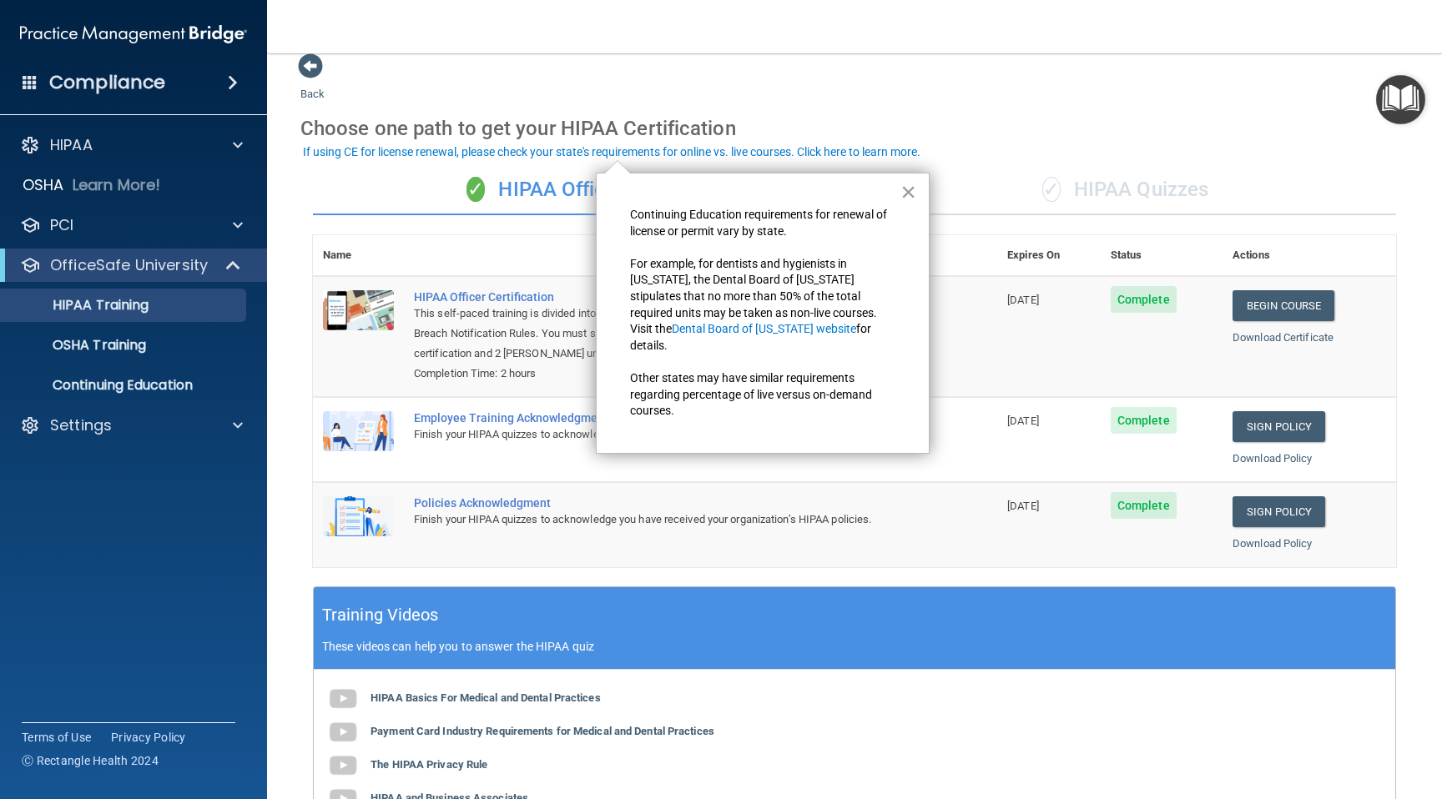
click at [904, 190] on button "×" at bounding box center [908, 192] width 16 height 27
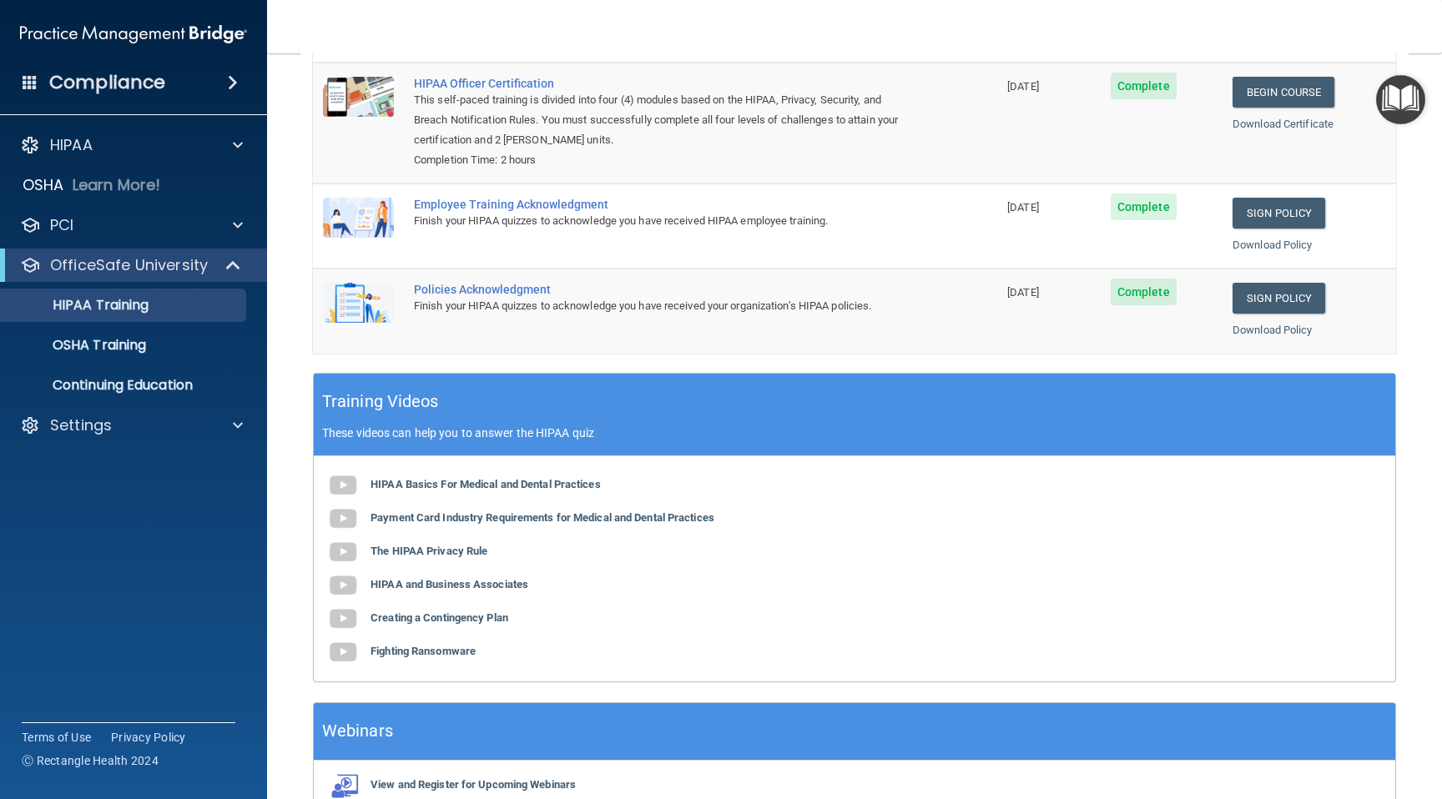
scroll to position [244, 0]
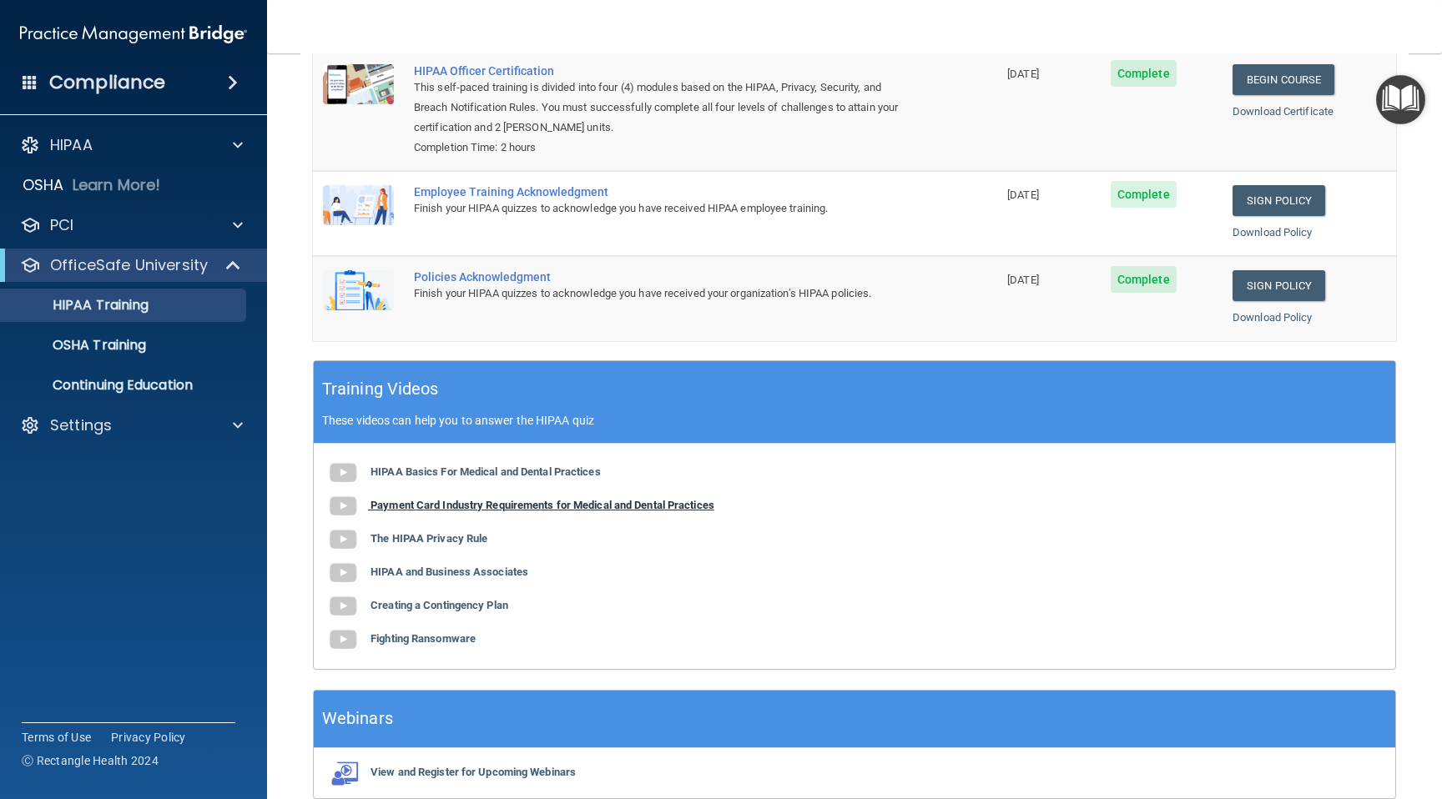
click at [498, 505] on b "Payment Card Industry Requirements for Medical and Dental Practices" at bounding box center [542, 505] width 344 height 13
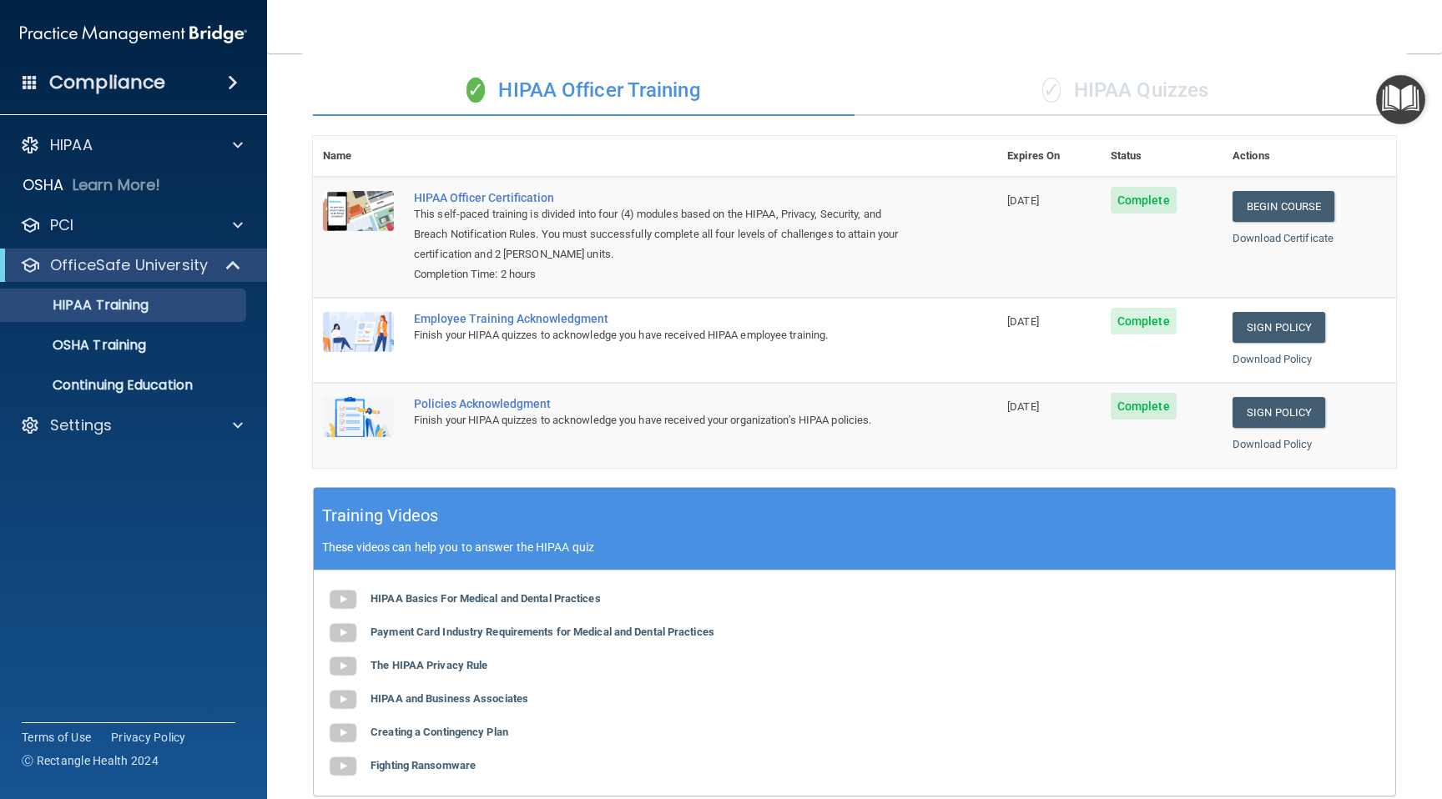
scroll to position [0, 0]
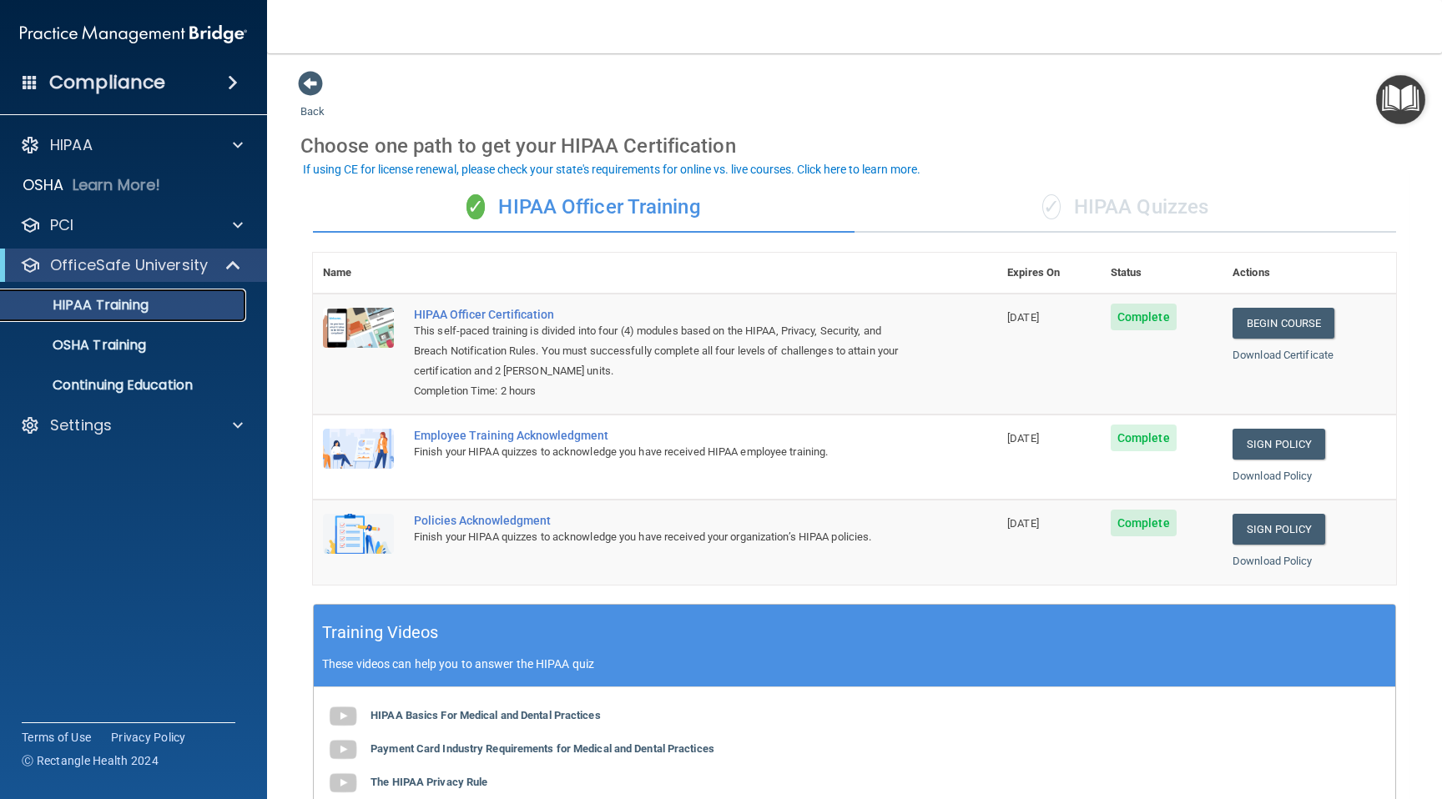
click at [227, 302] on div "HIPAA Training" at bounding box center [125, 305] width 228 height 17
click at [308, 80] on span at bounding box center [310, 83] width 25 height 25
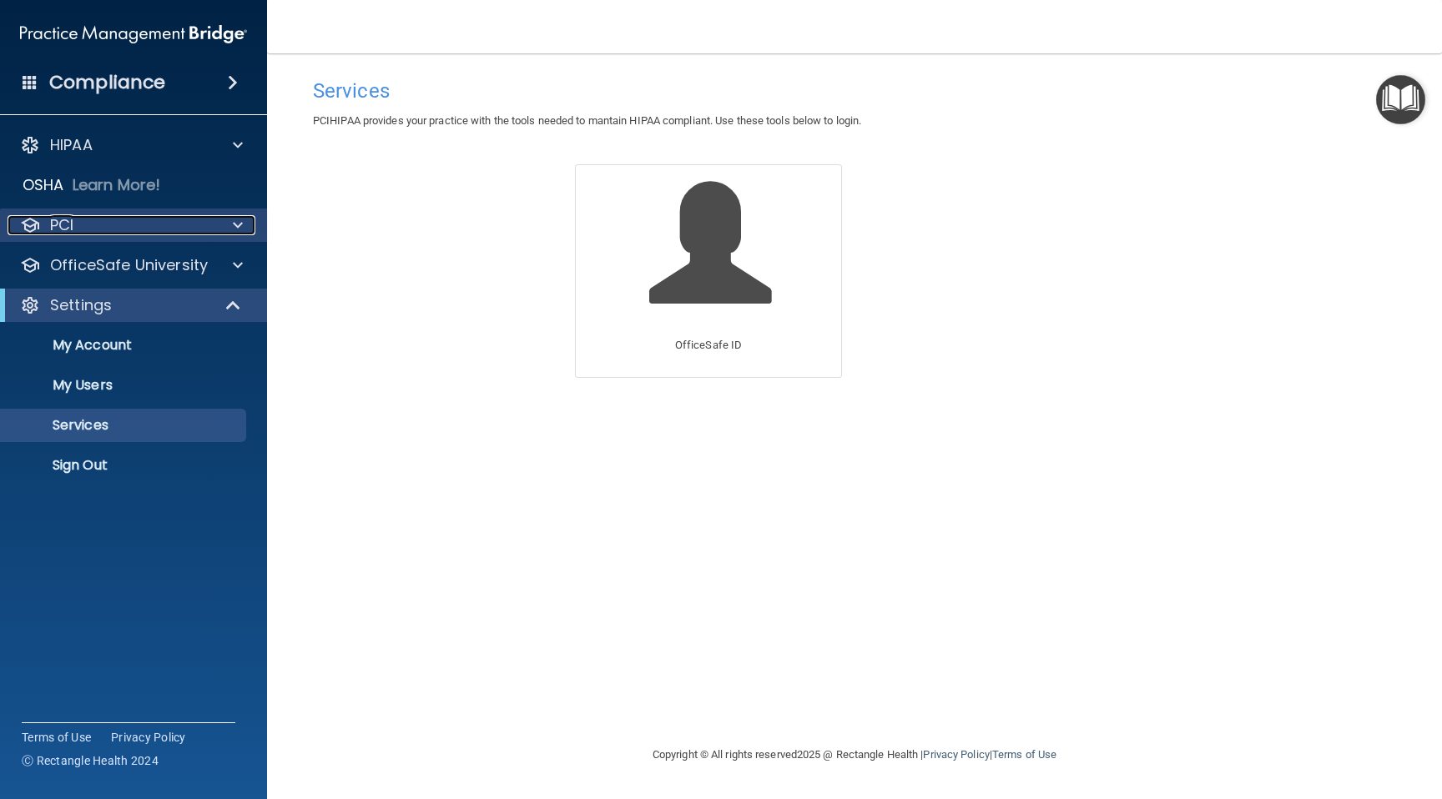
click at [237, 220] on span at bounding box center [238, 225] width 10 height 20
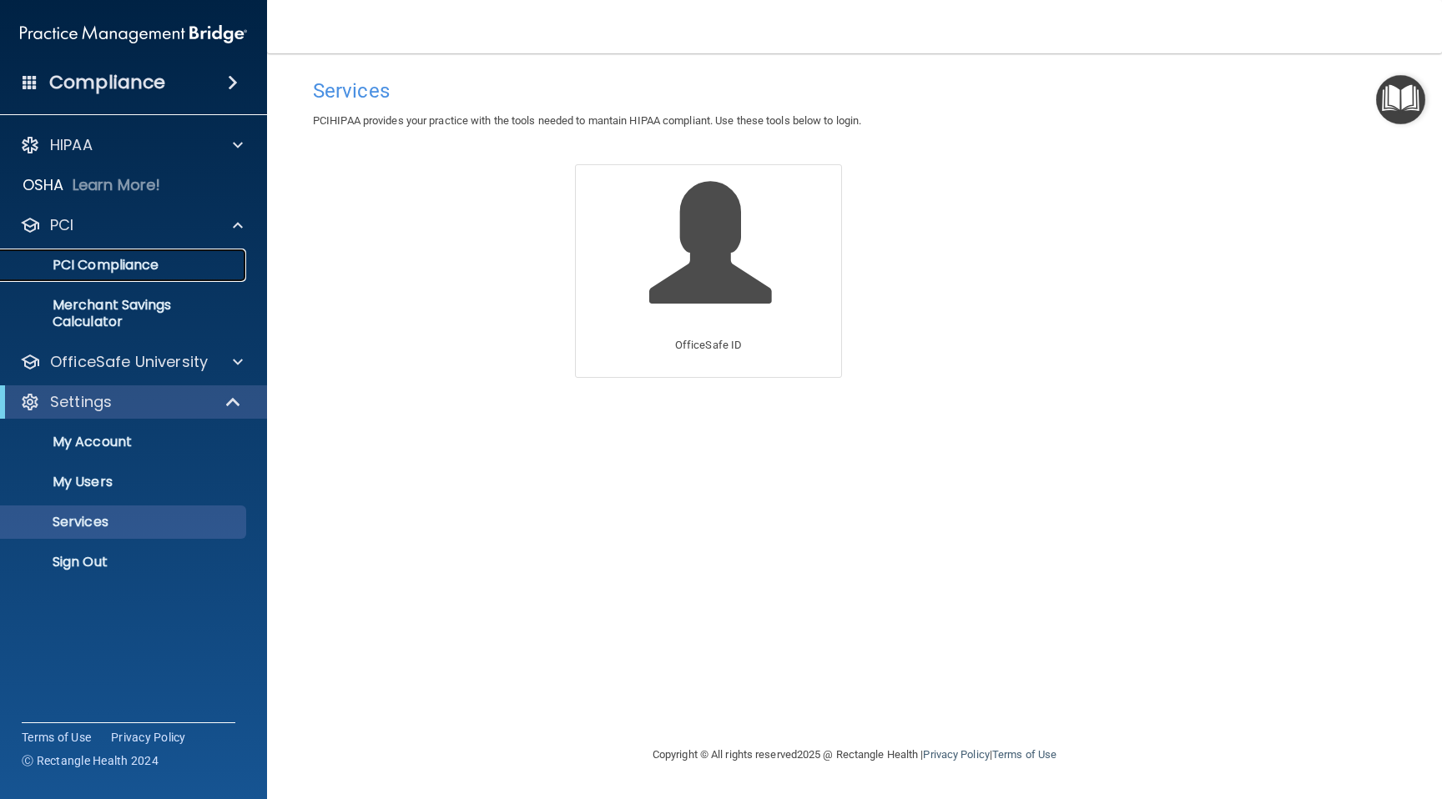
click at [155, 270] on p "PCI Compliance" at bounding box center [125, 265] width 228 height 17
click at [115, 440] on p "My Account" at bounding box center [125, 442] width 228 height 17
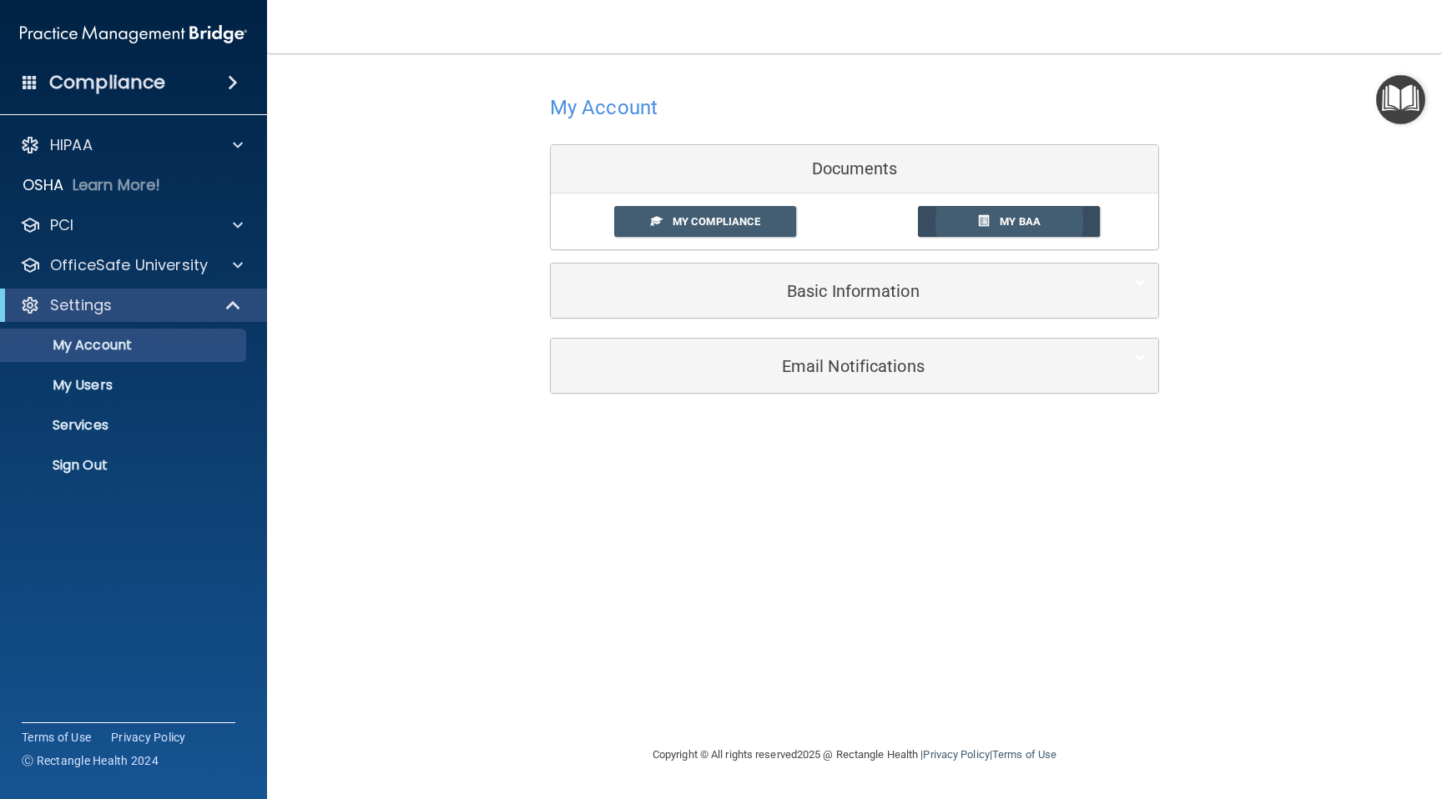
click at [1032, 223] on span "My BAA" at bounding box center [1019, 221] width 41 height 13
click at [721, 223] on span "My Compliance" at bounding box center [716, 221] width 88 height 13
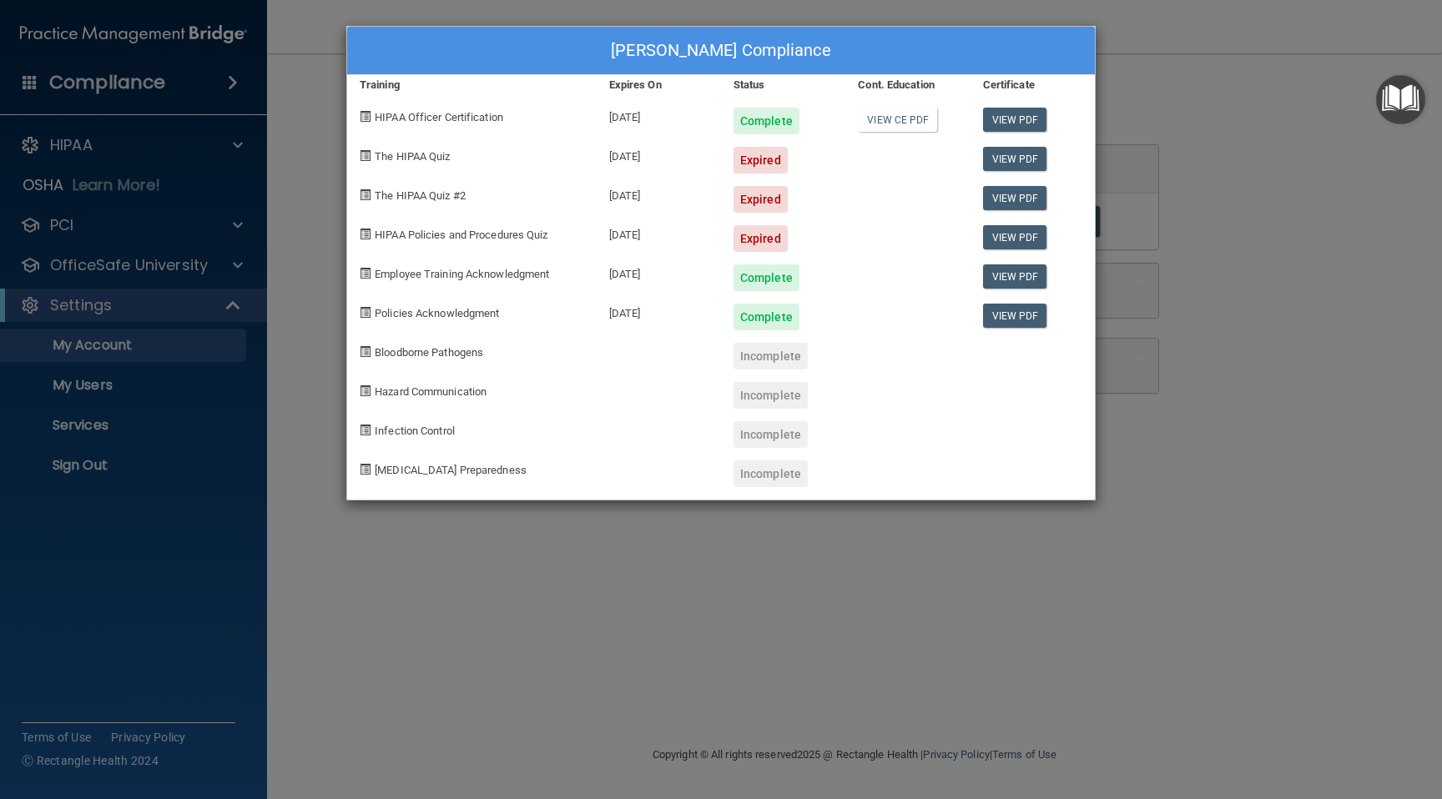
click at [364, 233] on span at bounding box center [365, 234] width 11 height 11
click at [405, 234] on span "HIPAA Policies and Procedures Quiz" at bounding box center [461, 235] width 173 height 13
drag, startPoint x: 549, startPoint y: 228, endPoint x: 350, endPoint y: 222, distance: 198.6
click at [350, 221] on div "HIPAA Policies and Procedures Quiz" at bounding box center [471, 232] width 249 height 39
click at [1014, 234] on link "View PDF" at bounding box center [1015, 237] width 64 height 24
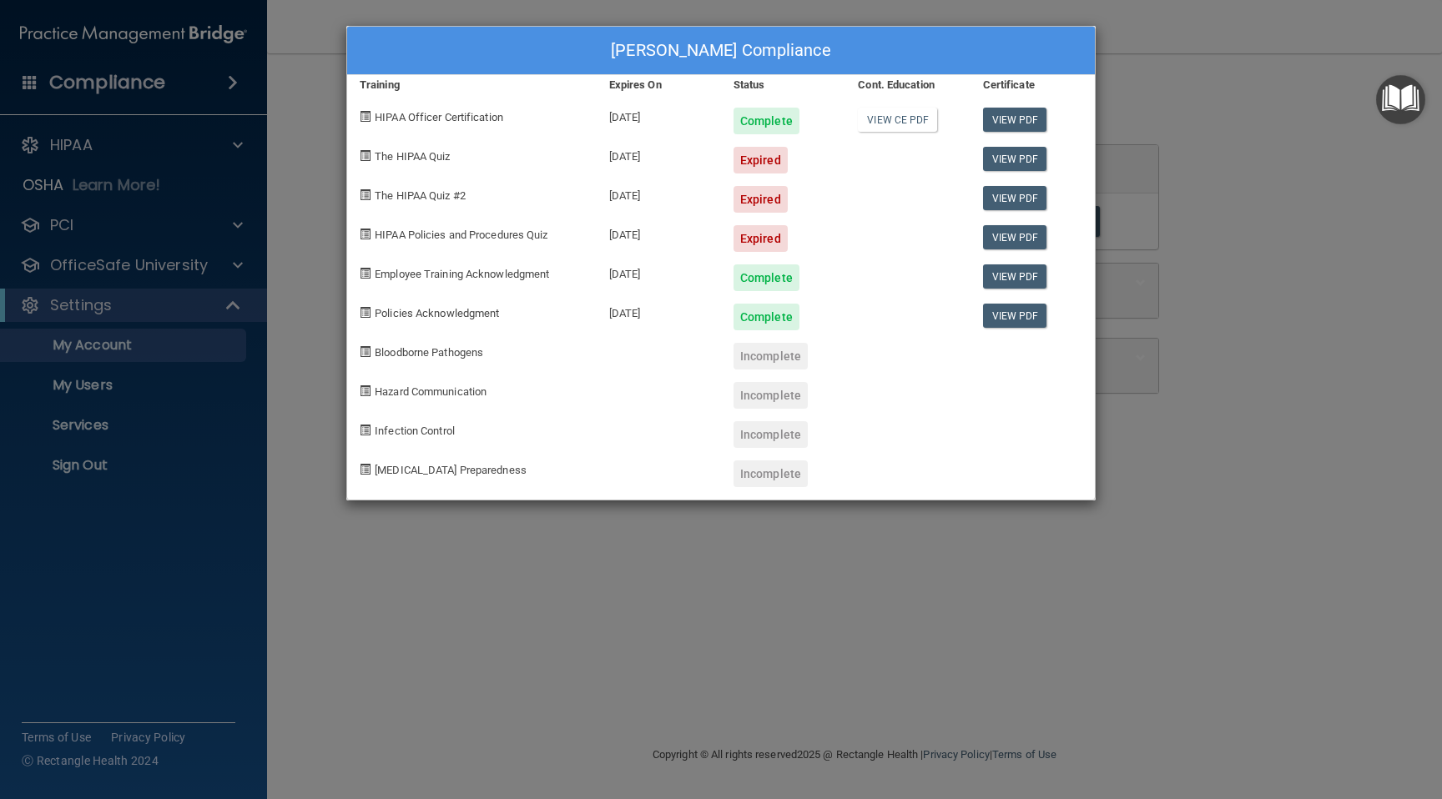
click at [234, 147] on div "[PERSON_NAME] Compliance Training Expires On Status Cont. Education Certificate…" at bounding box center [721, 399] width 1442 height 799
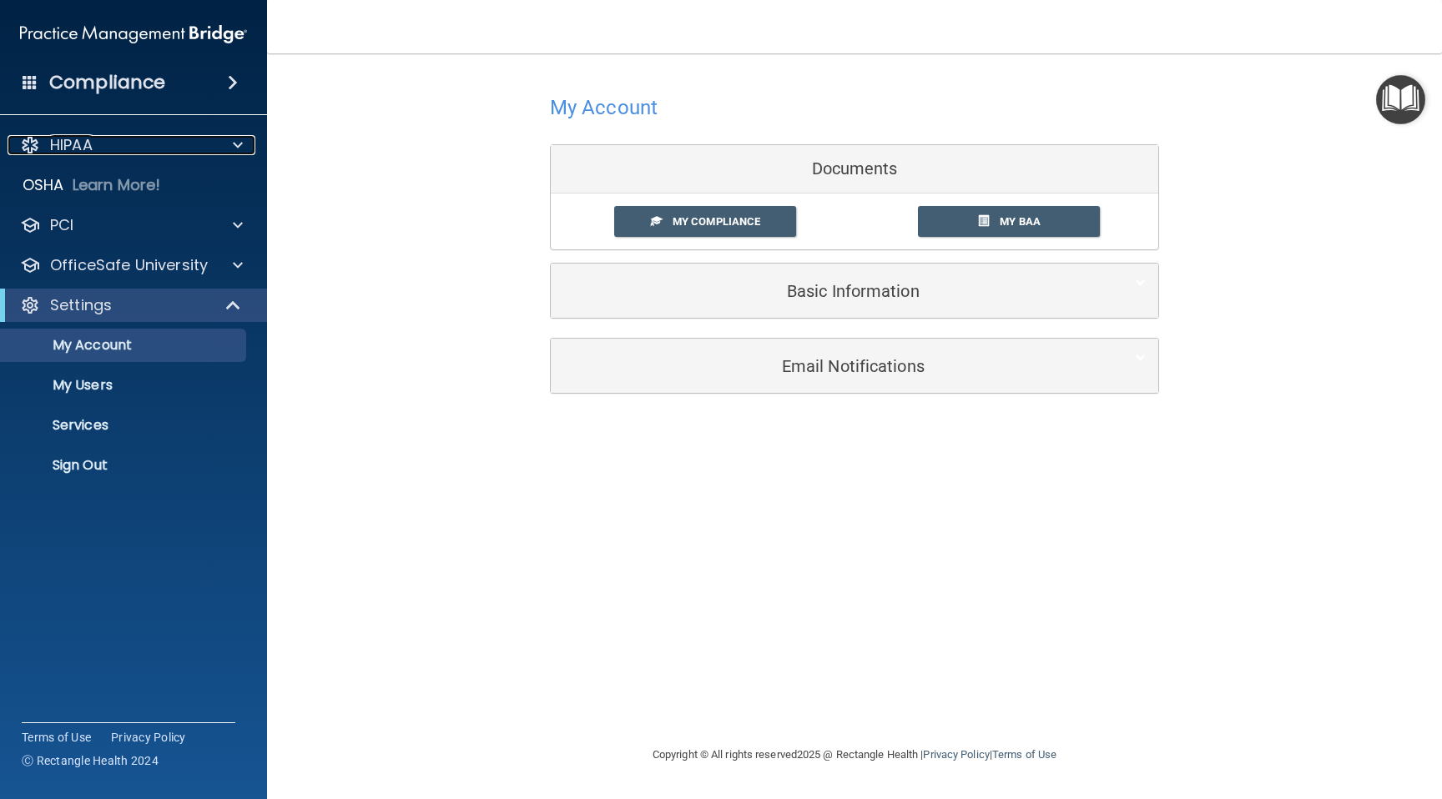
click at [234, 147] on span at bounding box center [238, 145] width 10 height 20
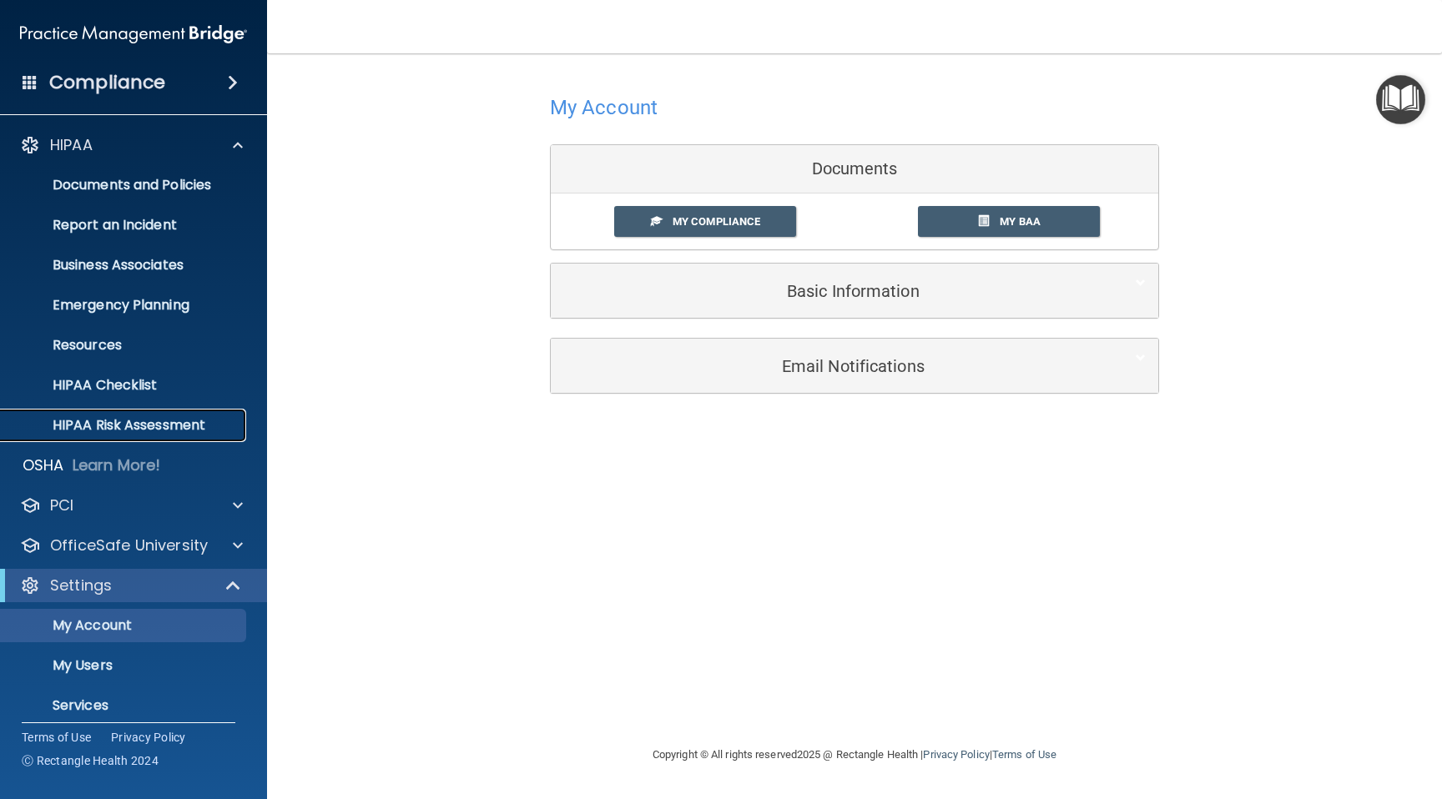
click at [159, 428] on p "HIPAA Risk Assessment" at bounding box center [125, 425] width 228 height 17
